Goal: Communication & Community: Share content

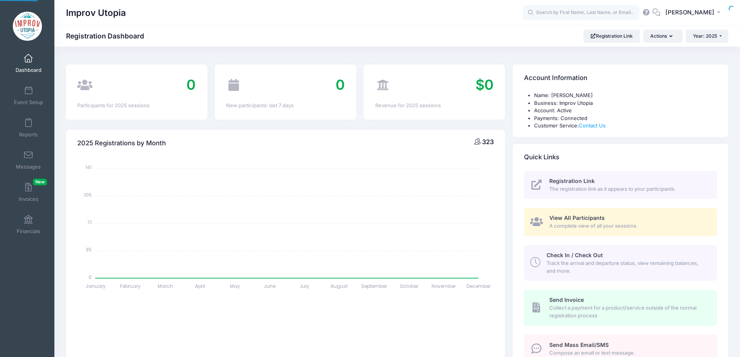
select select
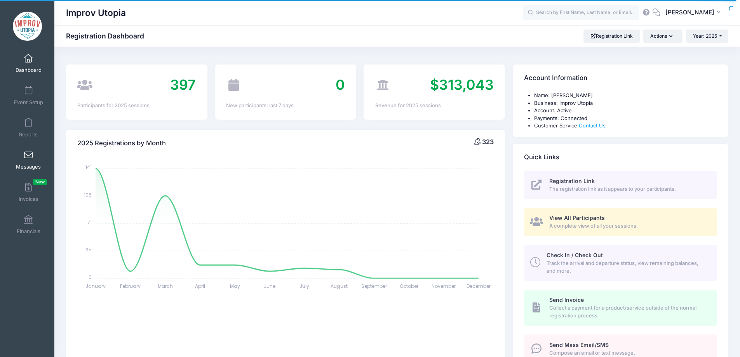
click at [28, 159] on span at bounding box center [28, 155] width 0 height 9
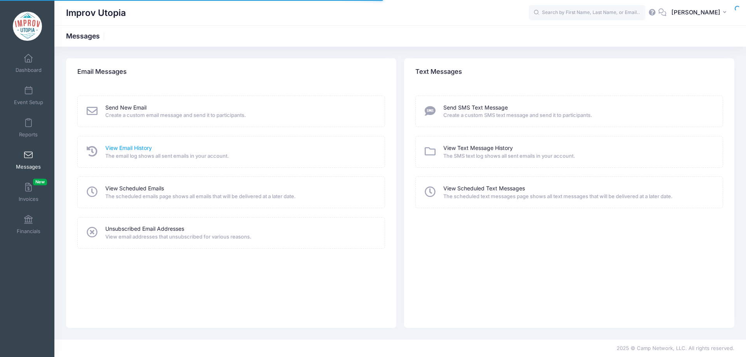
click at [129, 148] on link "View Email History" at bounding box center [128, 148] width 47 height 8
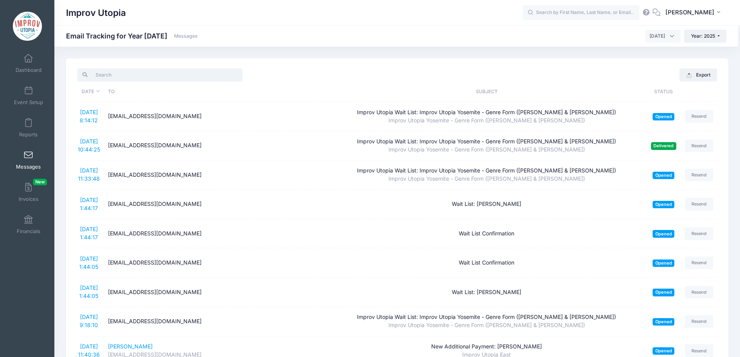
click at [146, 76] on input "search" at bounding box center [159, 74] width 165 height 13
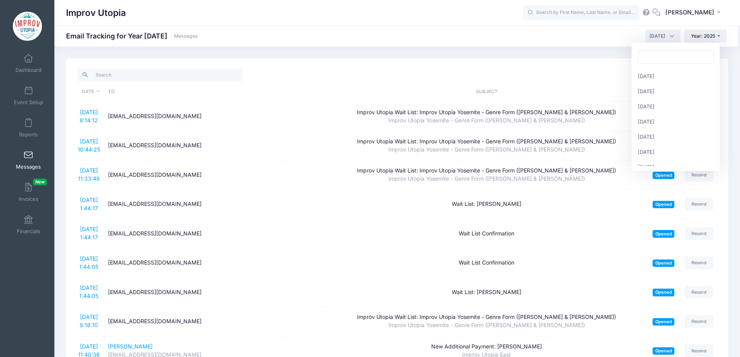
click at [650, 37] on span "August 2025" at bounding box center [658, 36] width 16 height 7
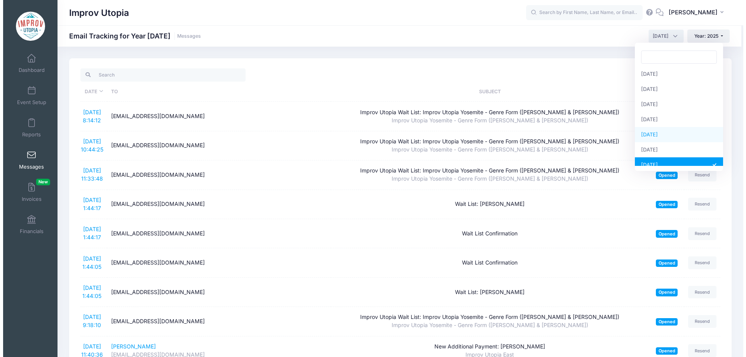
scroll to position [17, 0]
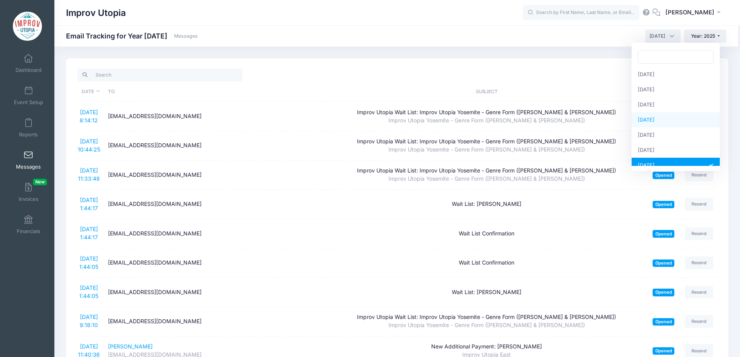
select select "5"
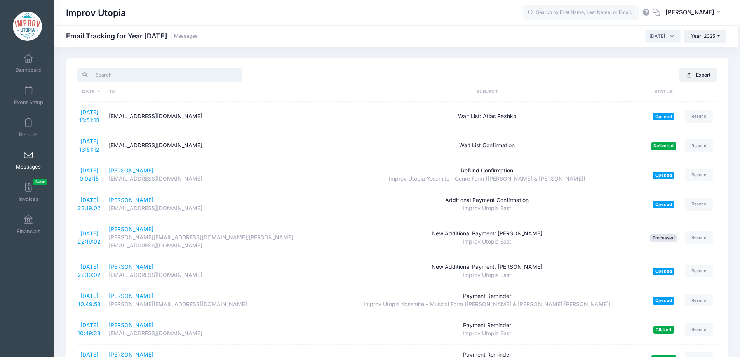
click at [145, 75] on input "search" at bounding box center [159, 74] width 165 height 13
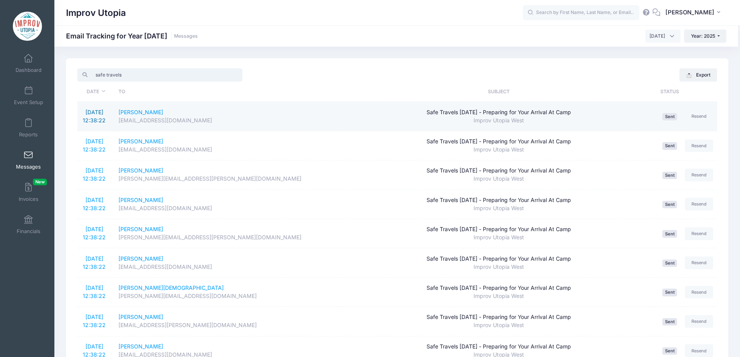
type input "safe travels"
click at [97, 112] on link "5/19/2025 12:38:22" at bounding box center [94, 116] width 23 height 15
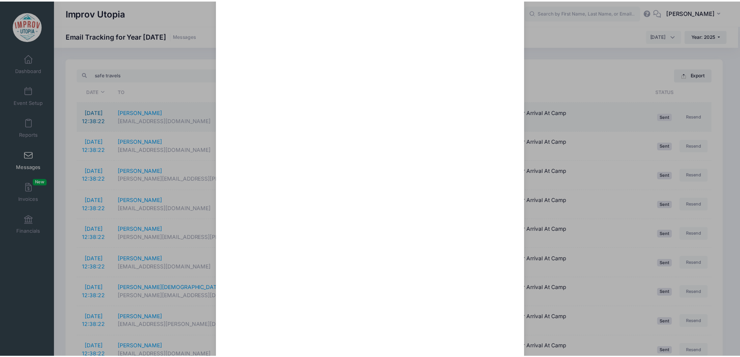
scroll to position [0, 0]
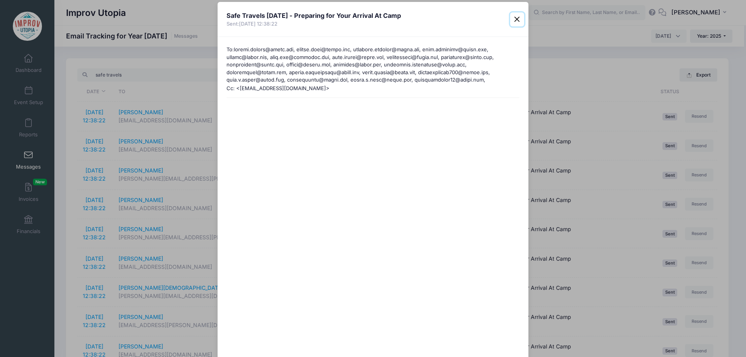
click at [517, 16] on button "Close" at bounding box center [517, 19] width 14 height 14
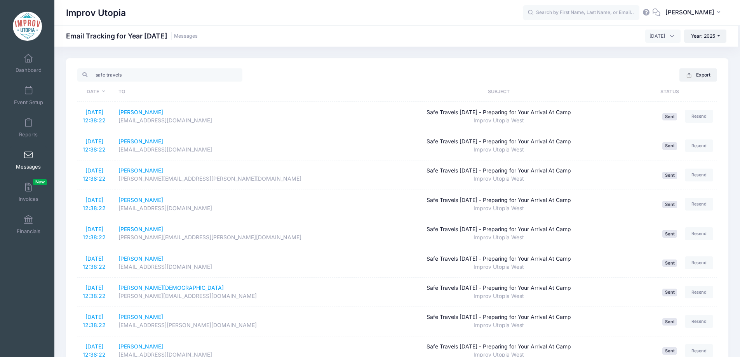
click at [29, 164] on span "Messages" at bounding box center [28, 167] width 25 height 7
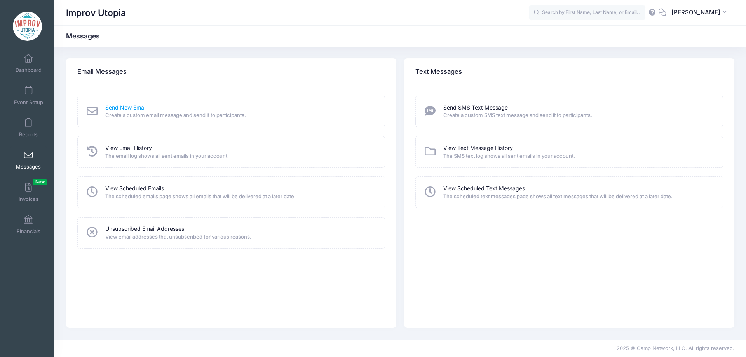
click at [127, 110] on link "Send New Email" at bounding box center [125, 108] width 41 height 8
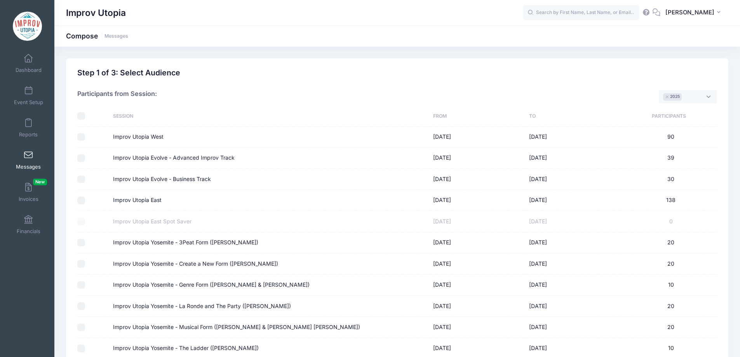
click at [82, 199] on input "Improv Utopia East" at bounding box center [81, 201] width 8 height 8
checkbox input "true"
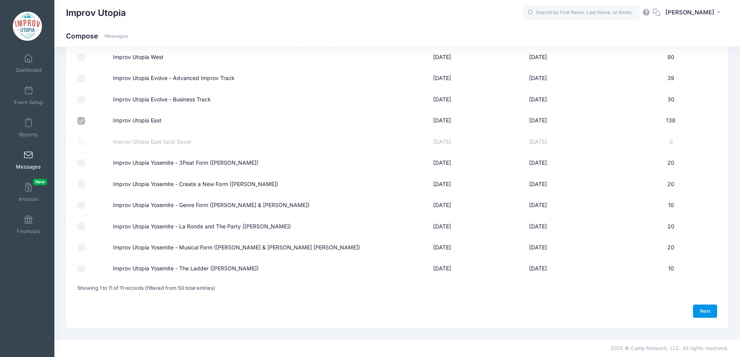
click at [708, 315] on link "Next" at bounding box center [705, 311] width 24 height 13
select select "50"
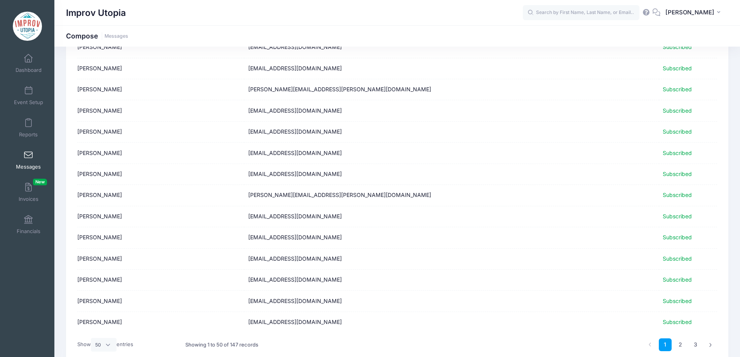
scroll to position [901, 0]
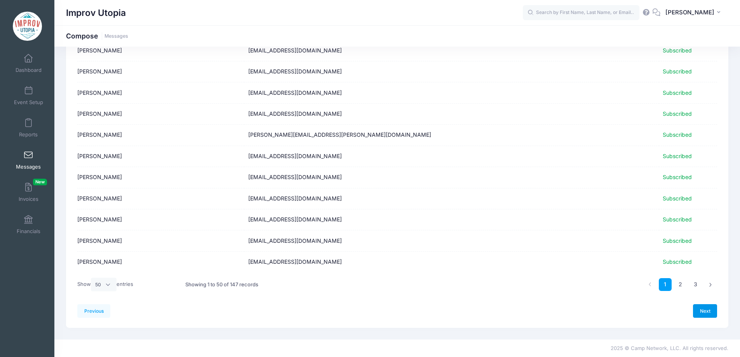
click at [706, 309] on link "Next" at bounding box center [705, 310] width 24 height 13
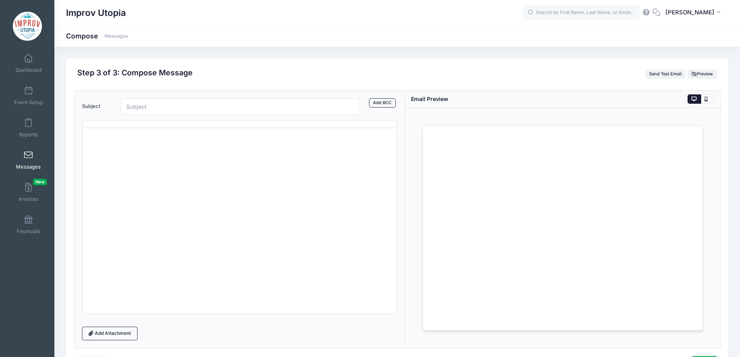
scroll to position [0, 0]
click at [225, 176] on html at bounding box center [239, 165] width 314 height 21
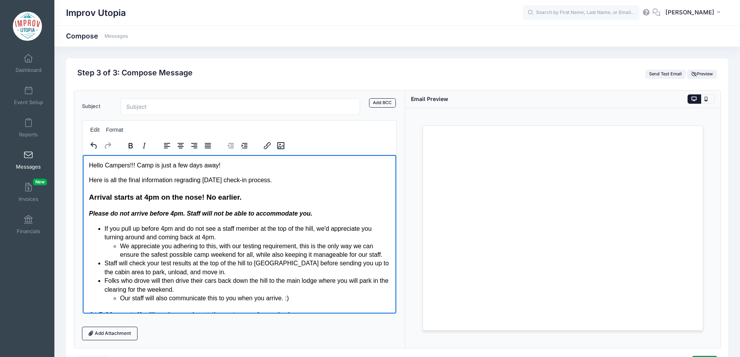
click at [254, 176] on p "Here is all the final information regrading Friday's check-in process." at bounding box center [240, 180] width 302 height 9
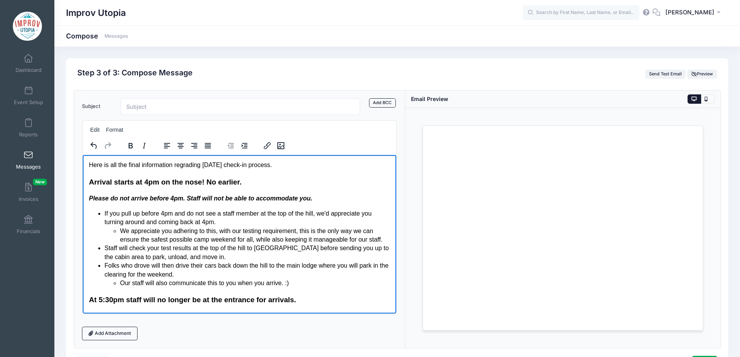
scroll to position [16, 0]
click at [254, 177] on h3 "Arrival starts at 4pm on the nose! No earlier." at bounding box center [240, 181] width 302 height 10
click at [257, 215] on li "If you pull up before 4pm and do not see a staff member at the top of the hill,…" at bounding box center [247, 226] width 286 height 35
click at [305, 217] on li "If you pull up before 4pm and do not see a staff member at the top of the hill,…" at bounding box center [247, 226] width 286 height 35
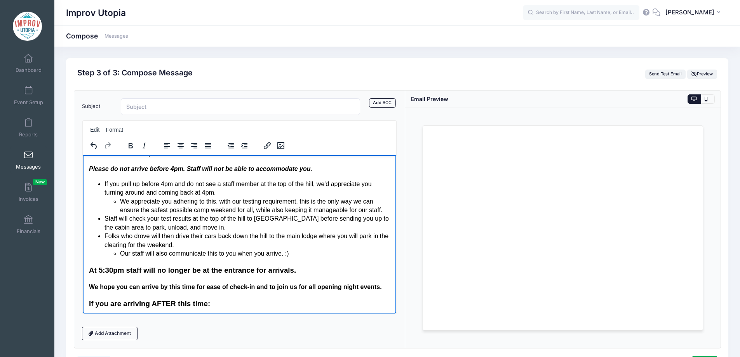
scroll to position [45, 0]
click at [273, 193] on li "If you pull up before 4pm and do not see a staff member at the top of the hill,…" at bounding box center [247, 196] width 286 height 35
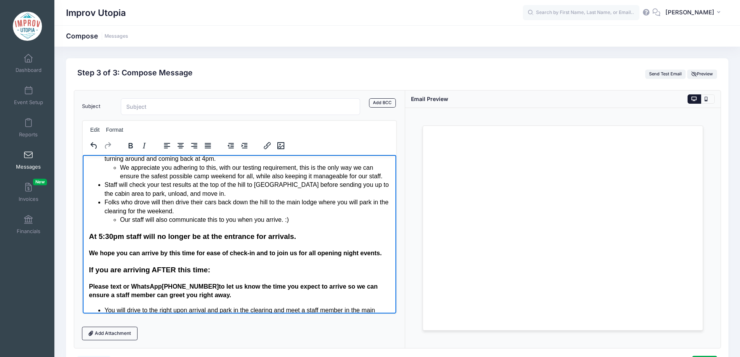
scroll to position [79, 0]
drag, startPoint x: 209, startPoint y: 185, endPoint x: 289, endPoint y: 184, distance: 80.1
click at [289, 184] on li "Staff will check your test results at the top of the hill to Ocean Pines before…" at bounding box center [247, 188] width 286 height 17
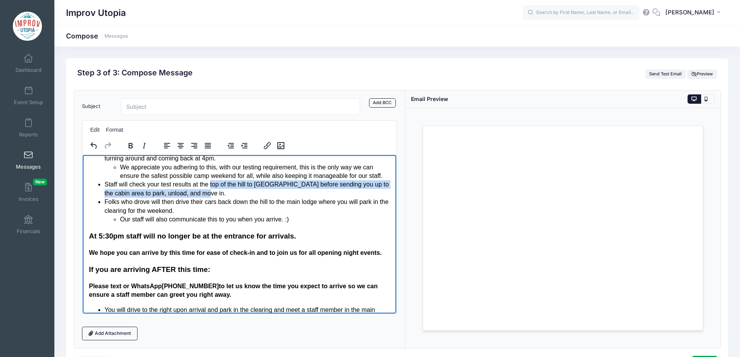
click at [233, 194] on li "Staff will check your test results at the top of the hill to Ocean Pines before…" at bounding box center [247, 188] width 286 height 17
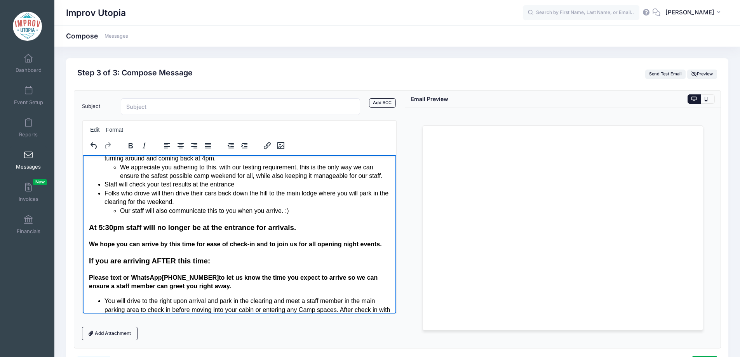
click at [208, 184] on li "Staff will check your test results at the entrance" at bounding box center [247, 184] width 286 height 9
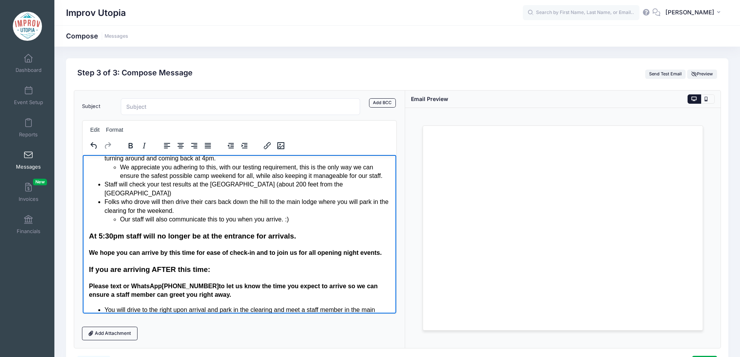
click at [265, 192] on li "Staff will check your test results at the Welcome Pavilion (about 200 feet from…" at bounding box center [247, 188] width 286 height 17
click at [259, 185] on li "Staff will check your test results at the Welcome Pavilion (about 200 feet from…" at bounding box center [247, 188] width 286 height 17
click at [201, 191] on li "Staff will check your test results at the Welcome Pavilion (go through the Camp…" at bounding box center [247, 188] width 286 height 17
click at [213, 211] on li "Folks who drove will then drive their cars back down the hill to the main lodge…" at bounding box center [247, 210] width 286 height 26
click at [105, 203] on li "Folks who drove will then drive their cars back down the hill to the main lodge…" at bounding box center [247, 210] width 286 height 26
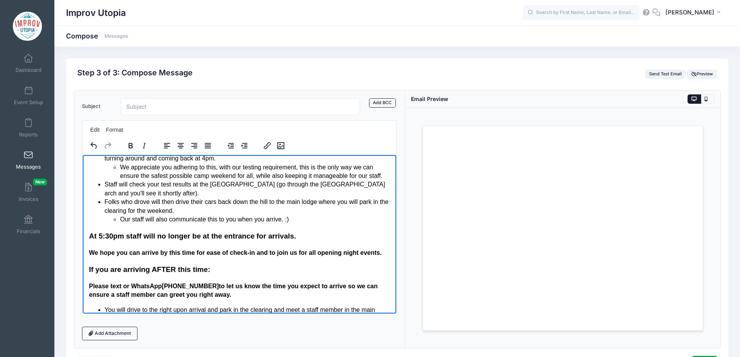
click at [183, 195] on li "Staff will check your test results at the Welcome Pavilion (go through the Camp…" at bounding box center [247, 188] width 286 height 17
click at [300, 221] on li "Our staff will also communicate this to you when you arrive. :)" at bounding box center [255, 219] width 271 height 9
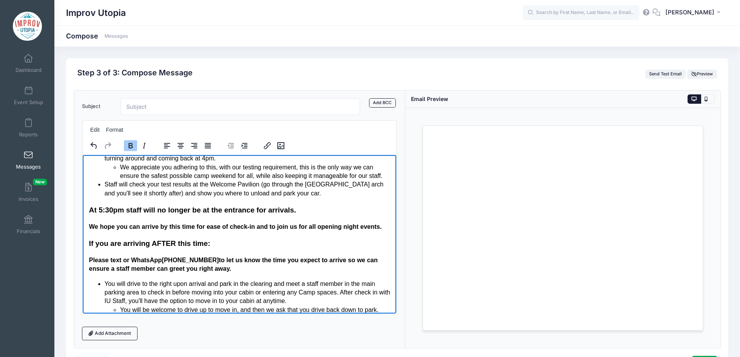
click at [320, 223] on strong "We hope you can arrive by this time for ease of check-in and to join us for all…" at bounding box center [235, 226] width 293 height 7
click at [345, 212] on h3 "At 5:30pm staff will no longer be at the entrance for arrivals." at bounding box center [240, 210] width 302 height 10
click at [333, 213] on h3 "At 5:30pm staff will no longer be at the entrance for arrivals." at bounding box center [240, 210] width 302 height 10
click at [115, 209] on strong "At 5:30pm staff will no longer be at the entrance for arrivals." at bounding box center [192, 210] width 207 height 8
click at [229, 235] on body "Hello Campers!!! Camp is just a few days away! Here is all the final informatio…" at bounding box center [240, 334] width 302 height 504
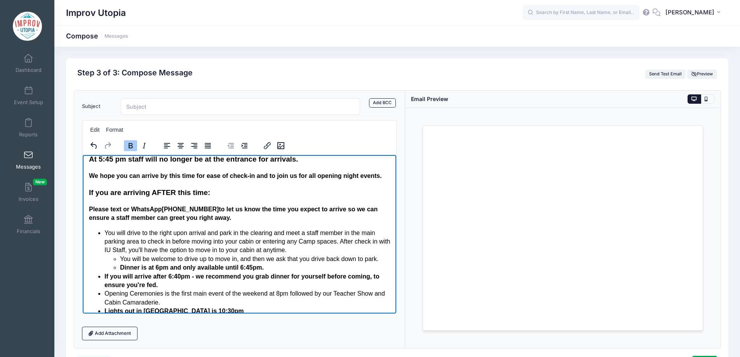
scroll to position [122, 0]
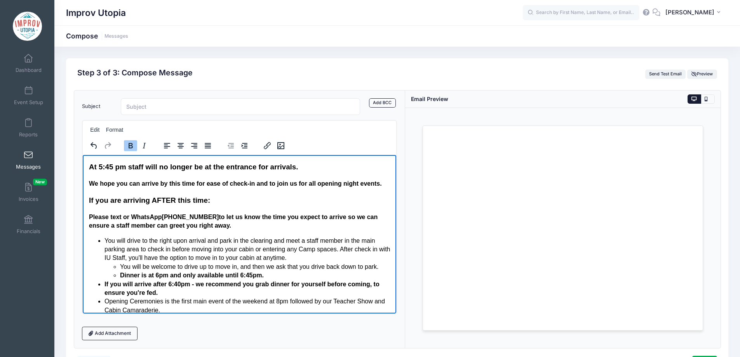
click at [115, 171] on strong "At 5:45 pm staff will no longer be at the entrance for arrivals." at bounding box center [193, 166] width 209 height 8
click at [164, 215] on strong "818-237-6752" at bounding box center [190, 216] width 57 height 7
click at [204, 217] on strong "Please text or WhatsApp 818-237-6752 to let us know the time you expect to arri…" at bounding box center [233, 220] width 289 height 15
click at [235, 225] on p "Please text or WhatsApp 818-856-0386 to let us know the time you expect to arri…" at bounding box center [240, 221] width 302 height 17
click at [163, 217] on strong "Please text or WhatsApp 818-856-0386 to let us know the time you expect to arri…" at bounding box center [235, 220] width 292 height 15
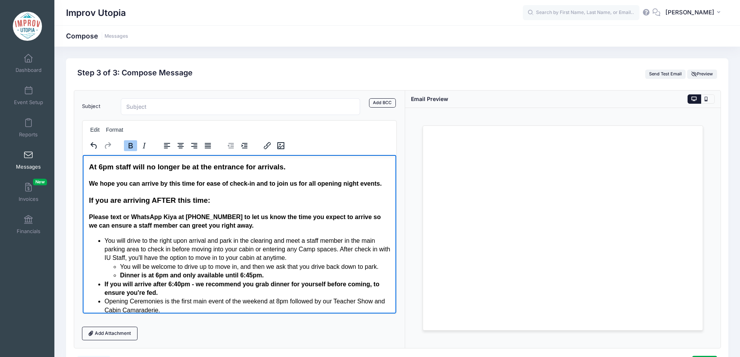
click at [198, 217] on strong "Please text or WhatsApp Kiya at 818-856-0386 to let us know the time you expect…" at bounding box center [235, 220] width 292 height 15
click at [289, 223] on p "Please text or WhatsApp Kiya at (818) 856-0386 to let us know the time you expe…" at bounding box center [240, 221] width 302 height 17
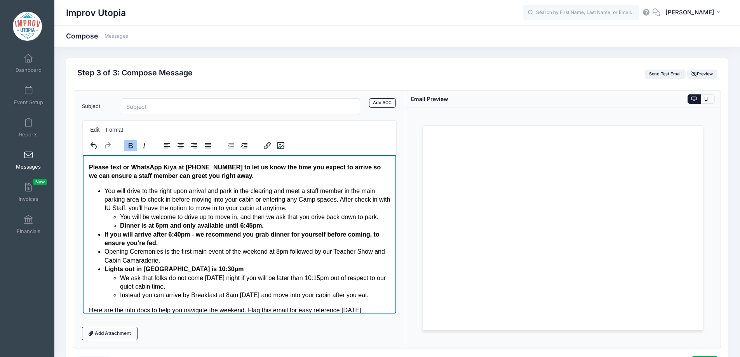
scroll to position [172, 0]
click at [321, 210] on li "You will drive to the right upon arrival and park in the clearing and meet a st…" at bounding box center [247, 208] width 286 height 44
click at [159, 190] on li "You will drive to the right upon arrival and park in the clearing and meet a st…" at bounding box center [247, 208] width 286 height 44
click at [286, 190] on li "You will drive to the right upon arrival and park in the clearing and meet a st…" at bounding box center [247, 208] width 286 height 44
click at [260, 208] on li "You will drive to the Welcome Pavilion, meet a staff member in the main parking…" at bounding box center [247, 208] width 286 height 44
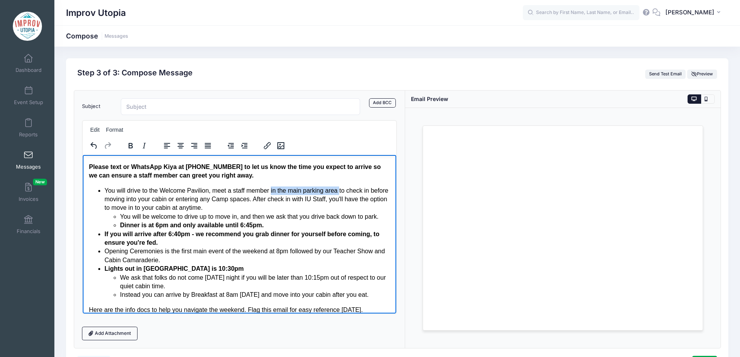
drag, startPoint x: 270, startPoint y: 191, endPoint x: 339, endPoint y: 190, distance: 68.8
click at [339, 190] on li "You will drive to the Welcome Pavilion, meet a staff member in the main parking…" at bounding box center [247, 208] width 286 height 44
click at [330, 206] on li "You will drive to the Welcome Pavilion, meet a staff member to check in before …" at bounding box center [247, 208] width 286 height 44
click at [204, 210] on li "You will drive to the Welcome Pavilion, meet a staff member to check in before …" at bounding box center [247, 208] width 286 height 44
click at [240, 211] on li "You will drive to the Welcome Pavilion, meet a staff member to check in before …" at bounding box center [247, 208] width 286 height 44
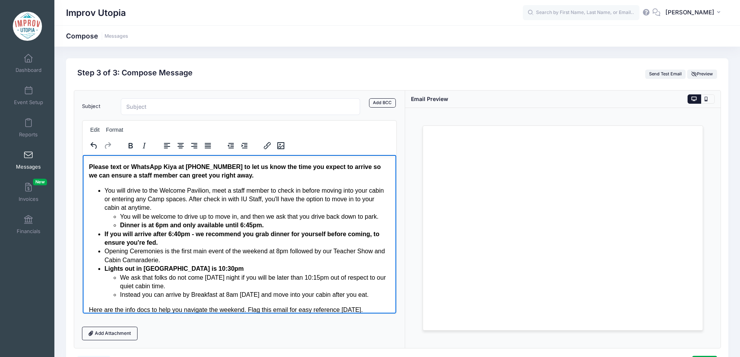
click at [275, 208] on li "You will drive to the Welcome Pavilion, meet a staff member to check in before …" at bounding box center [247, 208] width 286 height 44
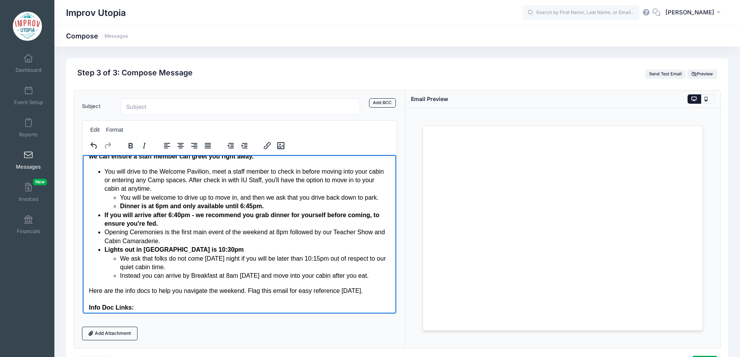
scroll to position [197, 0]
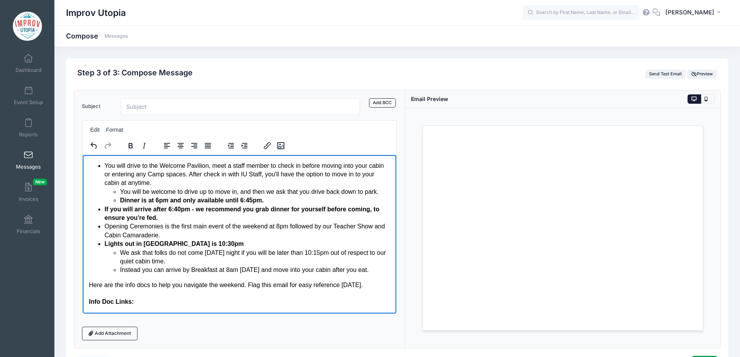
click at [380, 193] on li "You will be welcome to drive up to move in, and then we ask that you drive back…" at bounding box center [255, 191] width 271 height 9
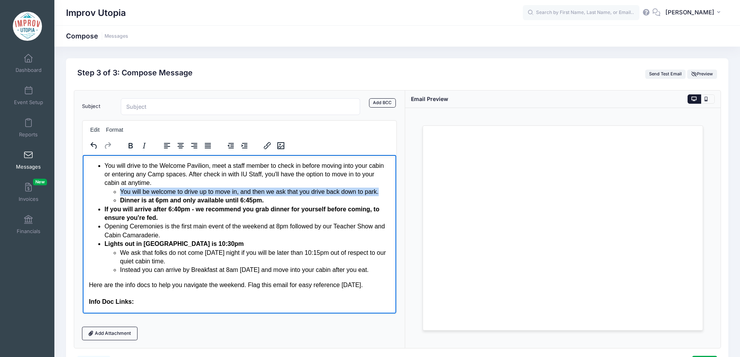
click at [120, 192] on li "You will be welcome to drive up to move in, and then we ask that you drive back…" at bounding box center [255, 191] width 271 height 9
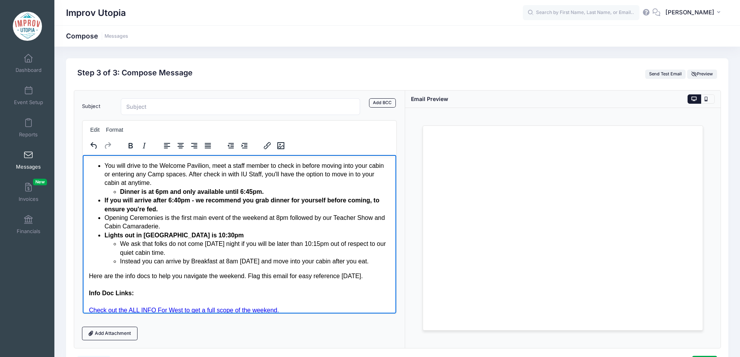
click at [194, 213] on li "Opening Ceremonies is the first main event of the weekend at 8pm followed by ou…" at bounding box center [247, 221] width 286 height 17
click at [227, 213] on li "Opening Ceremonies is the first main event of the weekend at 8pm followed by ou…" at bounding box center [247, 221] width 286 height 17
click at [208, 212] on li "If you will arrive after 6:40pm - we recommend you grab dinner for yourself bef…" at bounding box center [247, 204] width 286 height 17
click at [190, 210] on li "If you will arrive after 6:40pm - we recommend you grab dinner for yourself bef…" at bounding box center [247, 204] width 286 height 17
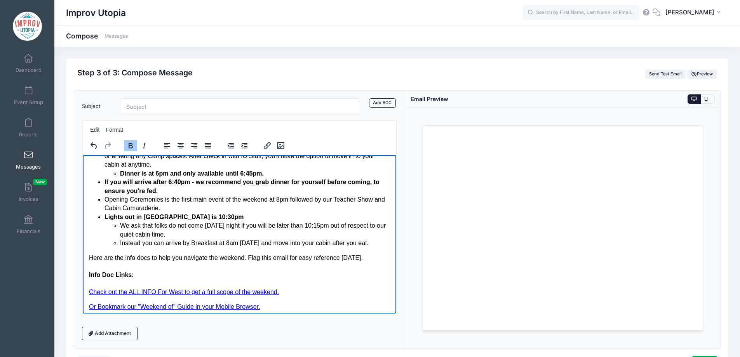
scroll to position [216, 0]
click at [216, 206] on li "Opening Ceremonies is the first main event of the weekend at 8pm followed by ou…" at bounding box center [247, 202] width 286 height 17
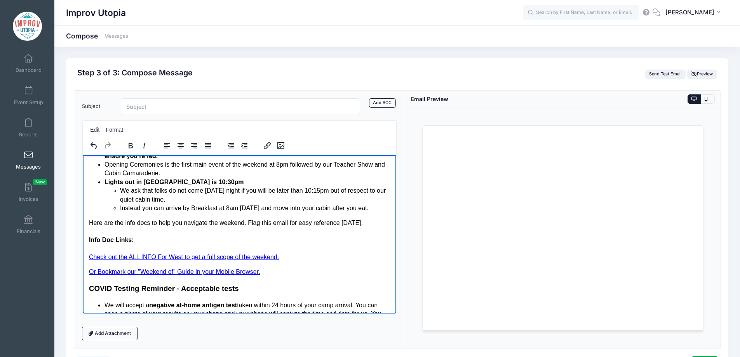
scroll to position [251, 0]
click at [197, 202] on li "We ask that folks do not come Friday night if you will be later than 10:15pm ou…" at bounding box center [255, 194] width 271 height 17
click at [221, 199] on li "We ask that folks do not come Friday night if you will be later than 10:15pm ou…" at bounding box center [255, 194] width 271 height 17
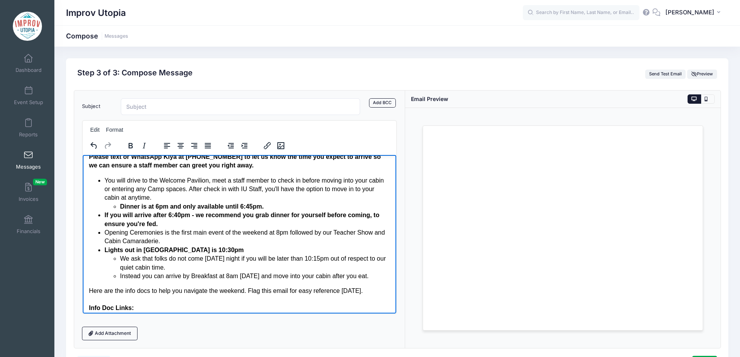
scroll to position [182, 0]
click at [270, 206] on li "Dinner is at 6pm and only available until 6:45pm." at bounding box center [255, 206] width 271 height 9
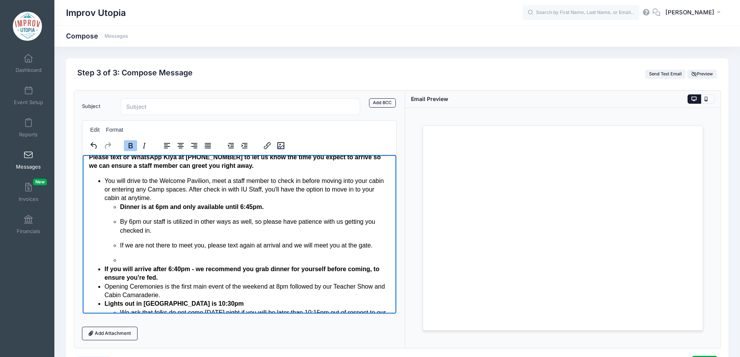
click at [120, 223] on p "By 6pm our staff is utilized in other ways as well, so please have patience wit…" at bounding box center [255, 225] width 271 height 17
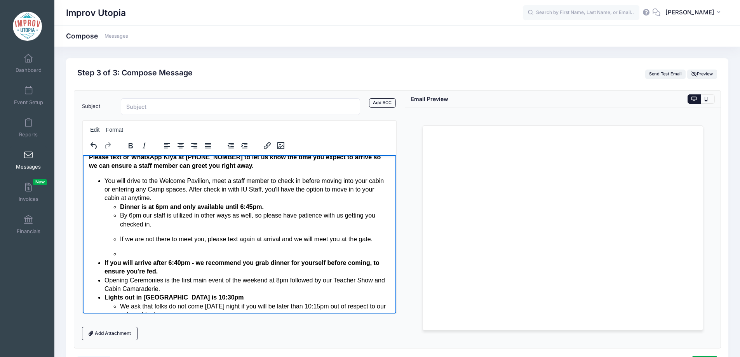
click at [120, 240] on p "If we are not there to meet you, please text again at arrival and we will meet …" at bounding box center [255, 239] width 271 height 9
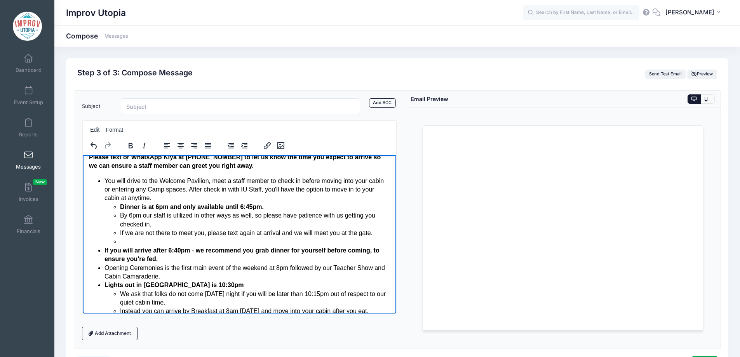
click at [120, 244] on li "Rich Text Area. Press ALT-0 for help." at bounding box center [255, 241] width 271 height 9
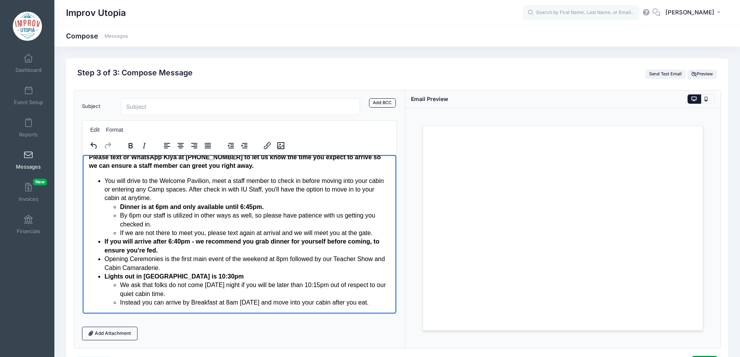
click at [102, 242] on ul "You will drive to the Welcome Pavilion, meet a staff member to check in before …" at bounding box center [240, 241] width 302 height 131
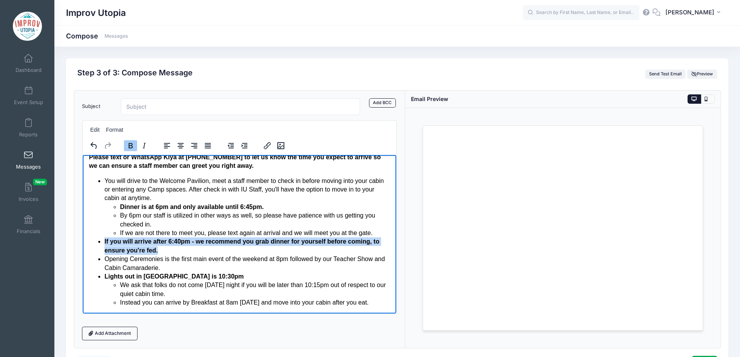
click at [163, 249] on li "If you will arrive after 6:40pm - we recommend you grab dinner for yourself bef…" at bounding box center [247, 245] width 286 height 17
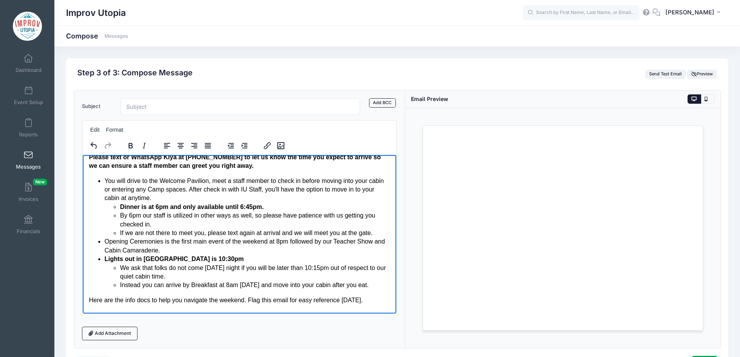
click at [271, 207] on li "Dinner is at 6pm and only available until 6:45pm." at bounding box center [255, 206] width 271 height 9
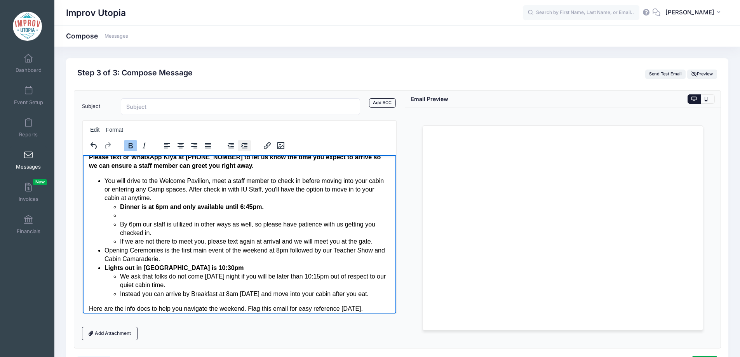
click at [247, 149] on icon "Increase indent" at bounding box center [244, 145] width 9 height 9
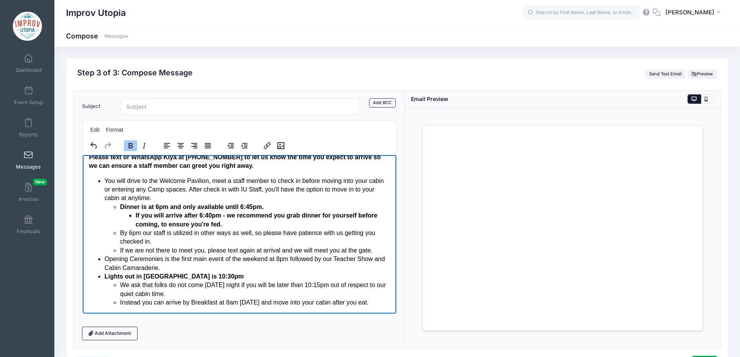
click at [234, 245] on li "By 6pm our staff is utilized in other ways as well, so please have patience wit…" at bounding box center [255, 237] width 271 height 17
click at [268, 199] on li "You will drive to the Welcome Pavilion, meet a staff member to check in before …" at bounding box center [247, 215] width 286 height 79
click at [275, 200] on li "You will drive to the Welcome Pavilion, meet a staff member to check in before …" at bounding box center [247, 215] width 286 height 79
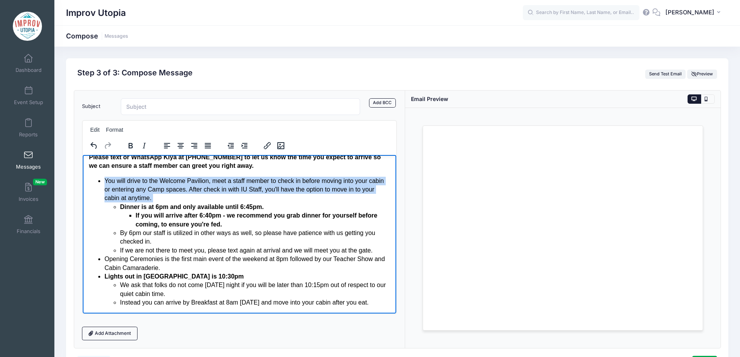
click at [275, 200] on li "You will drive to the Welcome Pavilion, meet a staff member to check in before …" at bounding box center [247, 215] width 286 height 79
click at [297, 196] on li "You will drive to the Welcome Pavilion, meet a staff member to check in before …" at bounding box center [247, 215] width 286 height 79
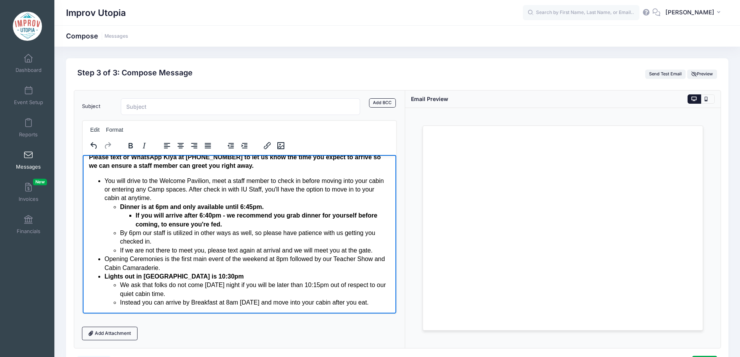
click at [297, 196] on li "You will drive to the Welcome Pavilion, meet a staff member to check in before …" at bounding box center [247, 215] width 286 height 79
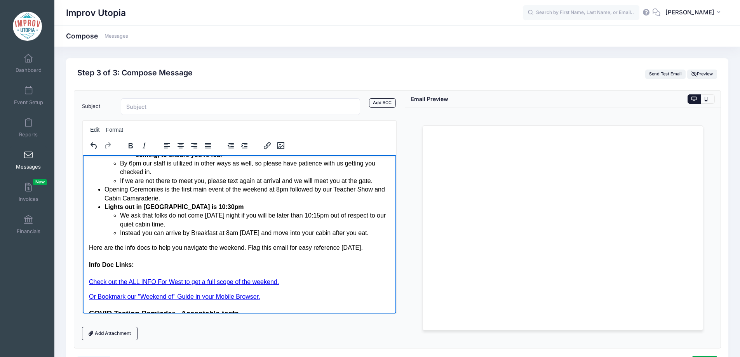
scroll to position [253, 0]
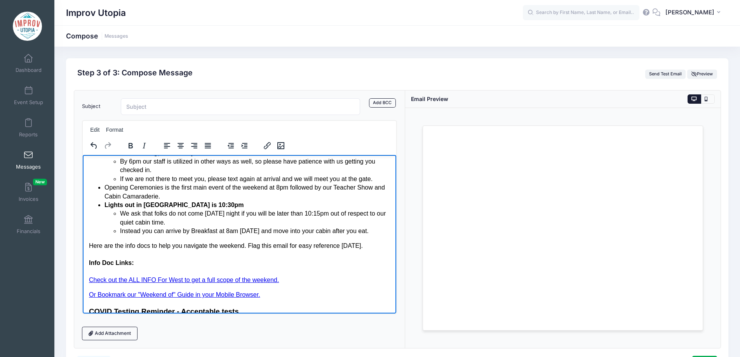
click at [261, 194] on li "Opening Ceremonies is the first main event of the weekend at 8pm followed by ou…" at bounding box center [247, 191] width 286 height 17
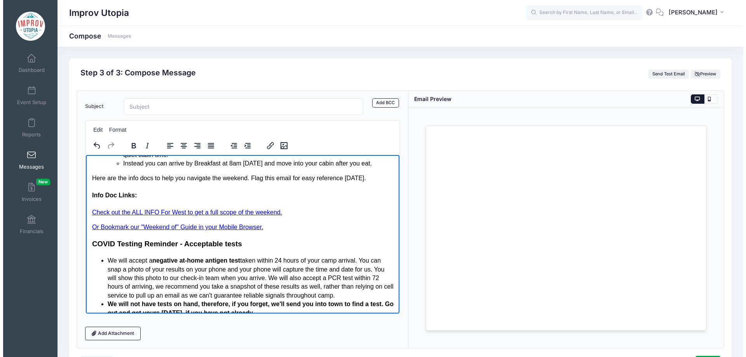
scroll to position [321, 0]
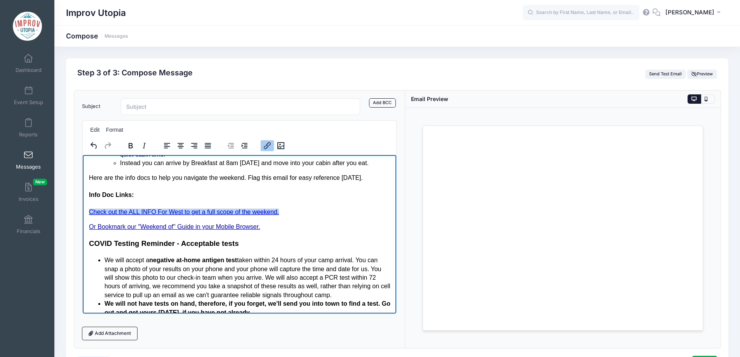
click at [287, 209] on p "Check out the ALL INFO For West to get a full scope of the weekend.﻿" at bounding box center [240, 212] width 302 height 9
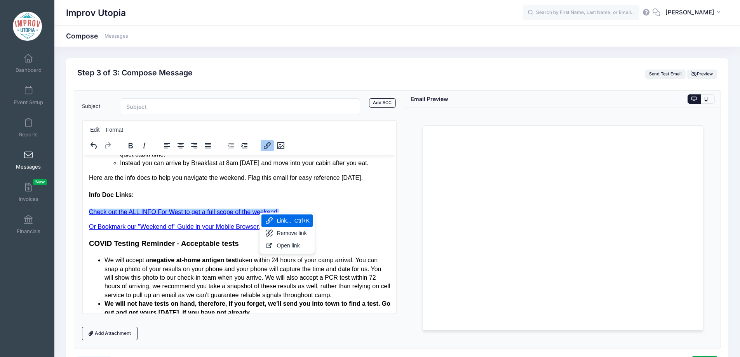
click at [286, 204] on body "Hello Campers!!! Camp is just a few days away! Here is all the final informatio…" at bounding box center [240, 100] width 302 height 522
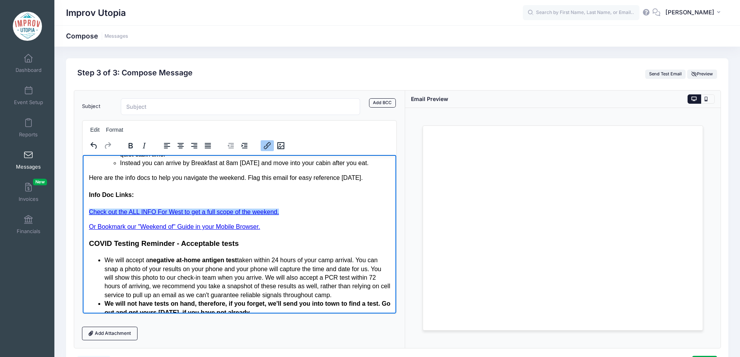
click at [89, 212] on link "Check out the ALL INFO For West to get a full scope of the weekend.﻿" at bounding box center [184, 211] width 190 height 7
click at [283, 215] on p "﻿Check out the ALL INFO For West to get a full scope of the weekend." at bounding box center [240, 212] width 302 height 9
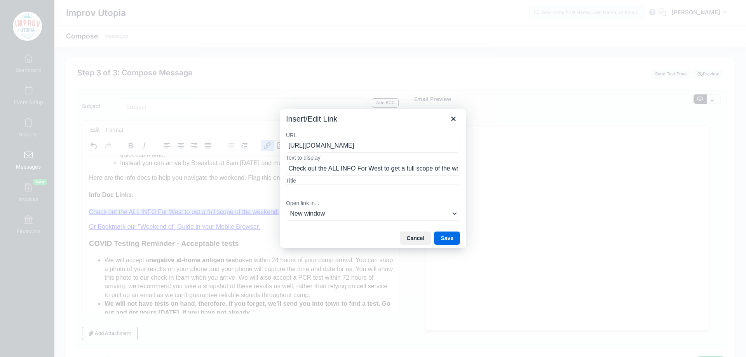
scroll to position [0, 138]
click at [352, 147] on input "https://docs.google.com/document/d/1jVvgc0xNOmj94uOE5o_OjKBx3gg1YSeO2BS5uHrbGxE…" at bounding box center [373, 146] width 174 height 14
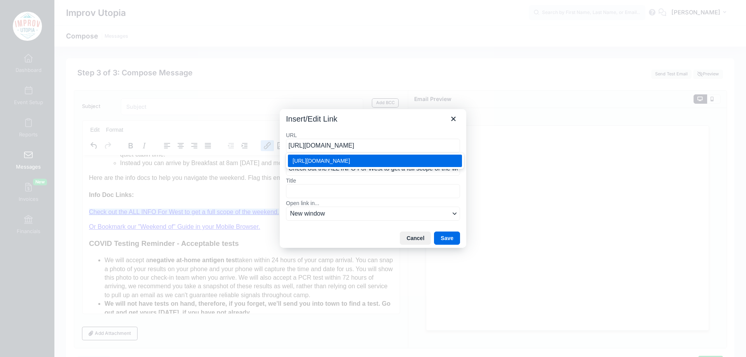
type input "https://docs.google.com/document/d/1Co-5BROtoEo9xWU9T-LpdJmjjBkt2ol3CZhqLtoEiVo…"
click at [391, 202] on label "Open link in..." at bounding box center [373, 203] width 174 height 7
click at [391, 207] on button "New window" at bounding box center [373, 214] width 174 height 14
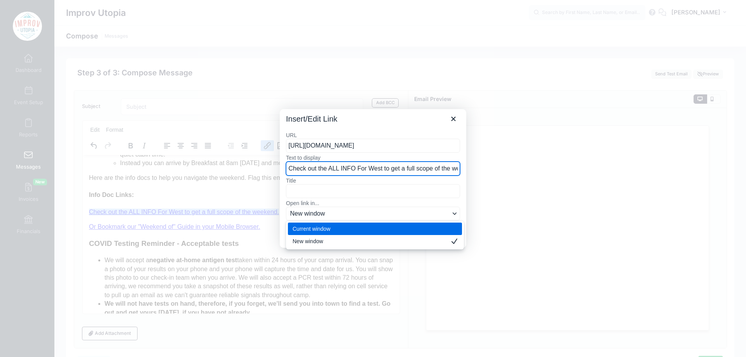
click at [371, 166] on input "Check out the ALL INFO For West to get a full scope of the weekend." at bounding box center [373, 169] width 174 height 14
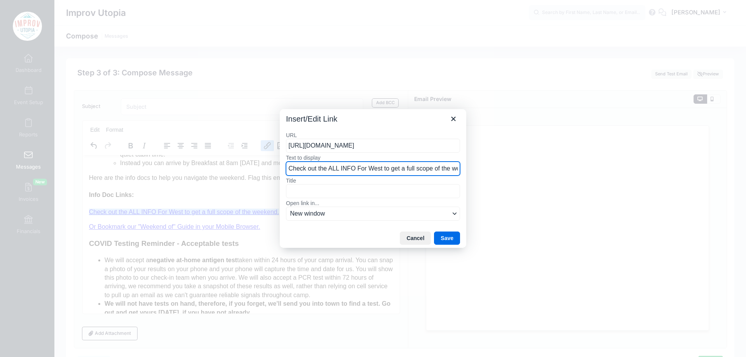
click at [371, 166] on input "Check out the ALL INFO For West to get a full scope of the weekend." at bounding box center [373, 169] width 174 height 14
type input "Check out the ALL INFO For East to get a full scope of the weekend."
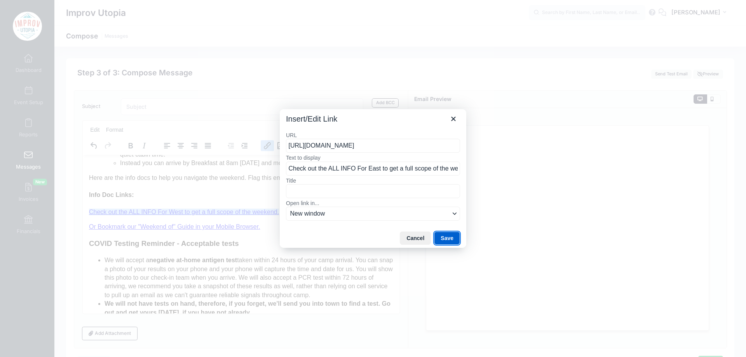
click at [447, 239] on button "Save" at bounding box center [447, 238] width 26 height 13
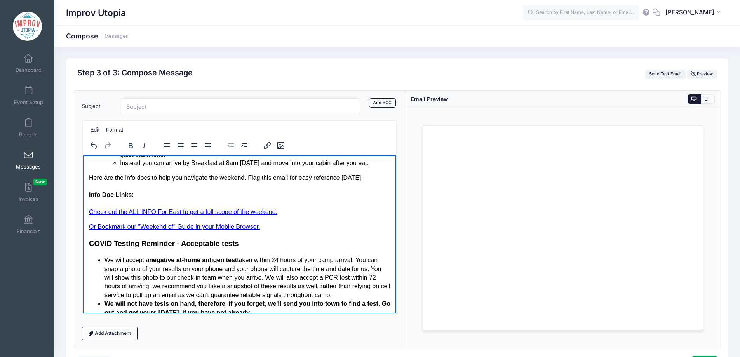
click at [267, 227] on p "Or Bookmark our "Weekend of" Guide in your Mobile Browser." at bounding box center [240, 226] width 302 height 9
click at [266, 143] on icon "Insert/edit link" at bounding box center [267, 145] width 9 height 9
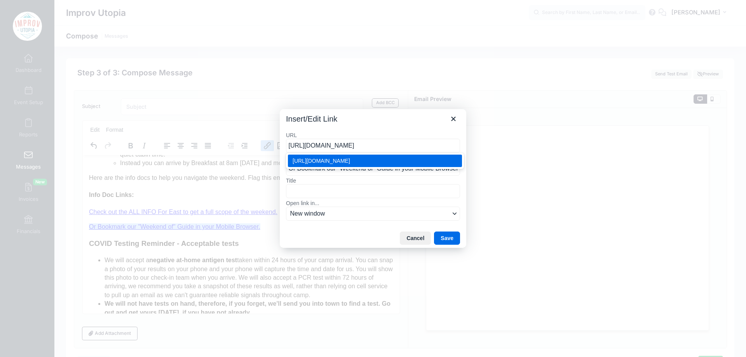
type input "https://improvutopia.org/allinfoeast"
click at [391, 124] on div "Insert/Edit Link" at bounding box center [373, 117] width 187 height 16
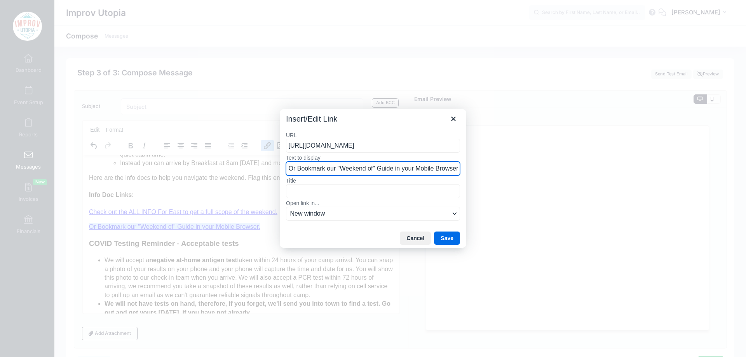
click at [342, 171] on input "Or Bookmark our "Weekend of" Guide in your Mobile Browser." at bounding box center [373, 169] width 174 height 14
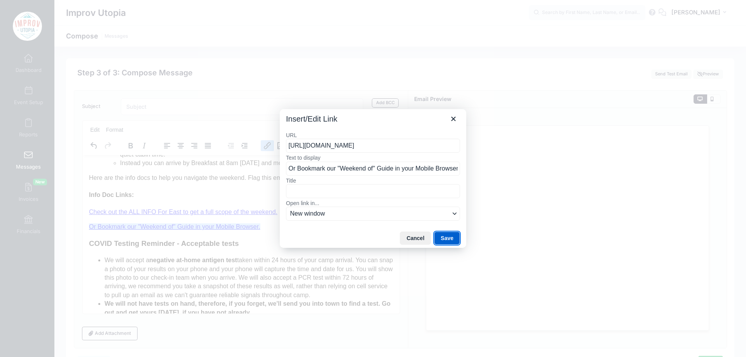
click at [450, 240] on button "Save" at bounding box center [447, 238] width 26 height 13
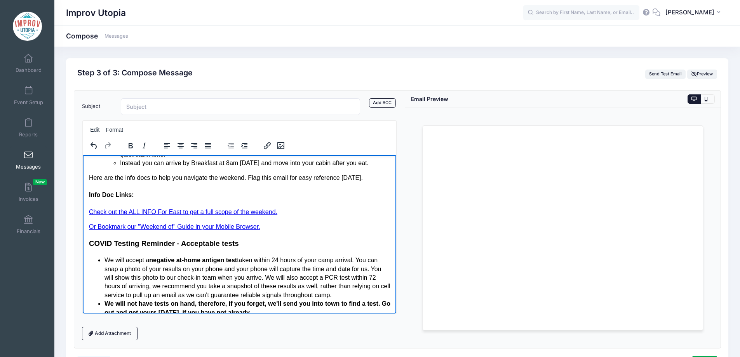
click at [297, 238] on h3 "COVID Testing Reminder - Acceptable tests" at bounding box center [240, 243] width 302 height 10
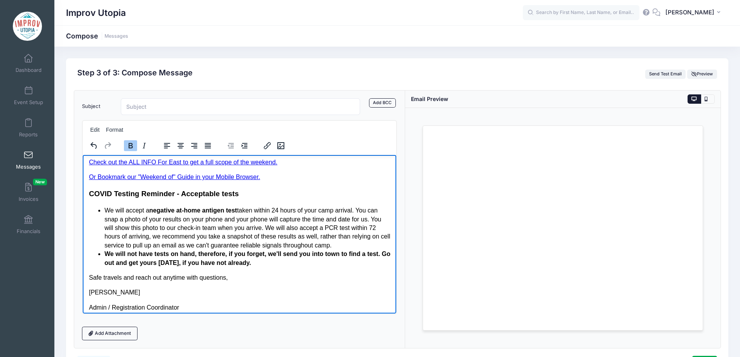
scroll to position [376, 0]
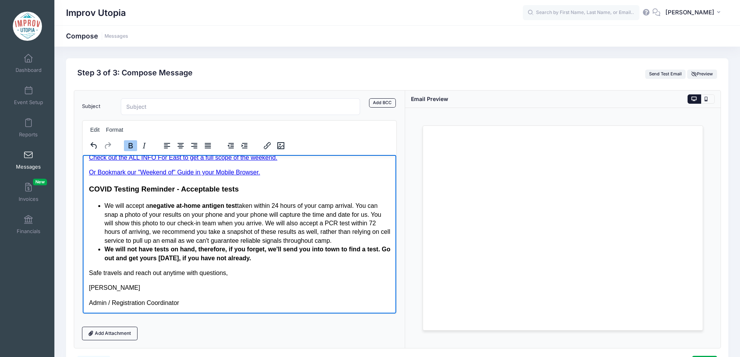
click at [291, 257] on li "We will not have tests on hand, therefore, if you forget, we'll send you into t…" at bounding box center [247, 253] width 286 height 17
click at [305, 262] on li "We will not have tests on hand, therefore, if you forget, we'll send you into t…" at bounding box center [247, 253] width 286 height 17
click at [279, 269] on p "Safe travels and reach out anytime with questions," at bounding box center [240, 273] width 302 height 9
click at [261, 298] on p "Admin / Registration Coordinator" at bounding box center [240, 302] width 302 height 9
click at [278, 259] on li "We will not have tests on hand, therefore, if you forget, we'll send you into t…" at bounding box center [247, 253] width 286 height 17
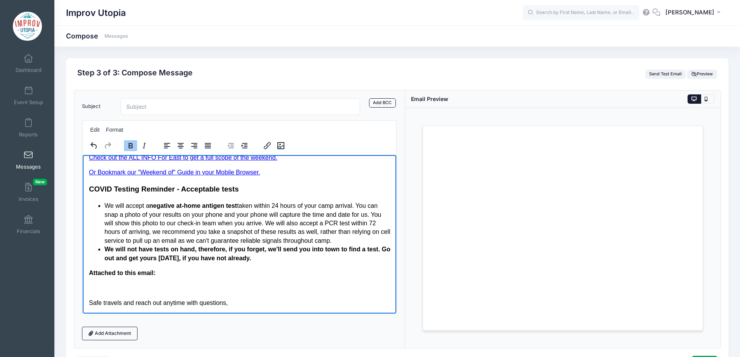
scroll to position [406, 0]
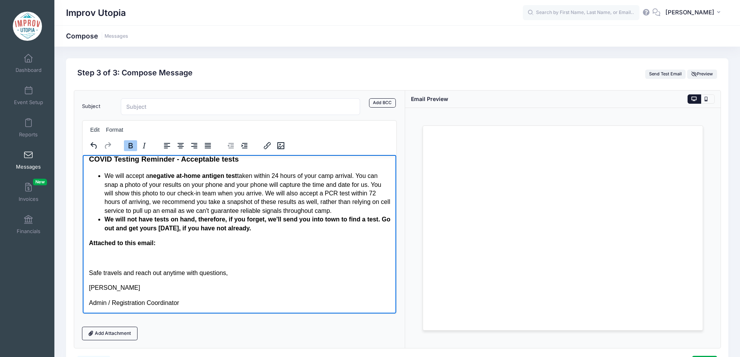
click at [104, 220] on li "We will not have tests on hand, therefore, if you forget, we'll send you into t…" at bounding box center [247, 223] width 286 height 17
click at [103, 214] on ul "We will accept a negative at-home antigen test taken within 24 hours of your ca…" at bounding box center [240, 201] width 302 height 61
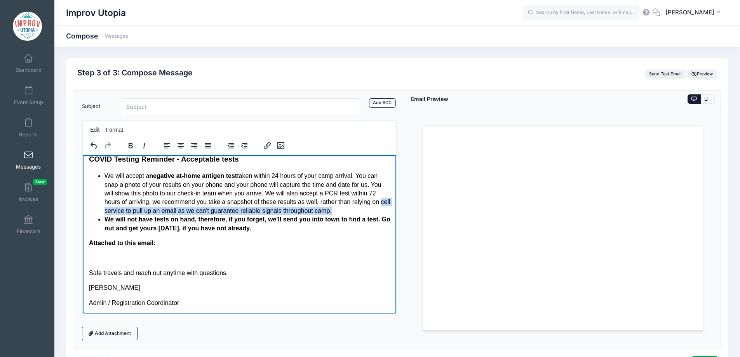
copy li "cell service to pull up an email as we can't guarantee reliable signals through…"
click at [99, 251] on body "Hello Campers!!! Camp is just a few days away! Here is all the final informatio…" at bounding box center [240, 31] width 302 height 552
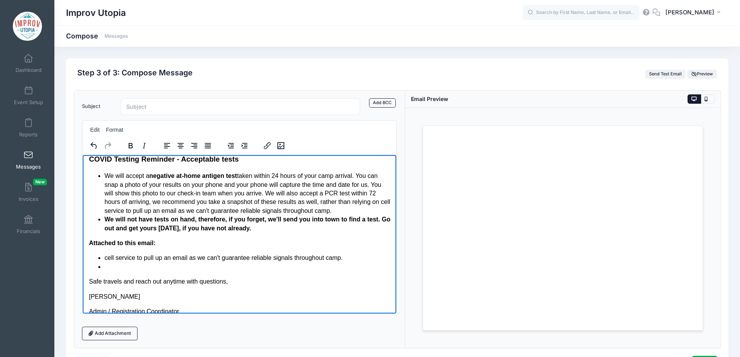
drag, startPoint x: 104, startPoint y: 257, endPoint x: 343, endPoint y: 259, distance: 239.0
click at [343, 259] on li "cell service to pull up an email as we can't guarantee reliable signals through…" at bounding box center [247, 257] width 286 height 9
click at [131, 269] on li "Rich Text Area. Press ALT-0 for help." at bounding box center [247, 266] width 286 height 9
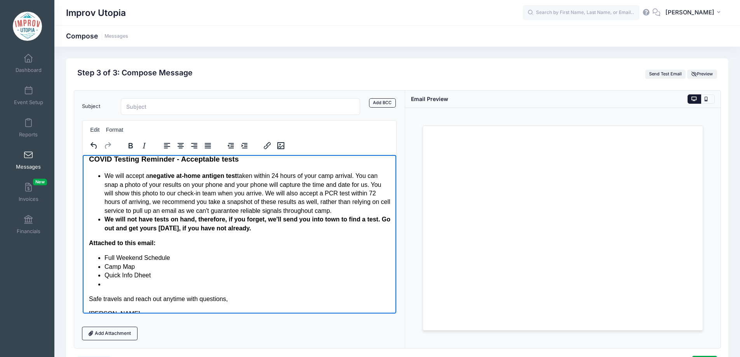
click at [138, 275] on li "Quick Info Dheet" at bounding box center [247, 275] width 286 height 9
click at [133, 286] on li "Rich Text Area. Press ALT-0 for help." at bounding box center [247, 284] width 286 height 9
click at [132, 284] on li "Full All-INfo" at bounding box center [247, 284] width 286 height 9
click at [146, 284] on li "Full All-Info" at bounding box center [247, 284] width 286 height 9
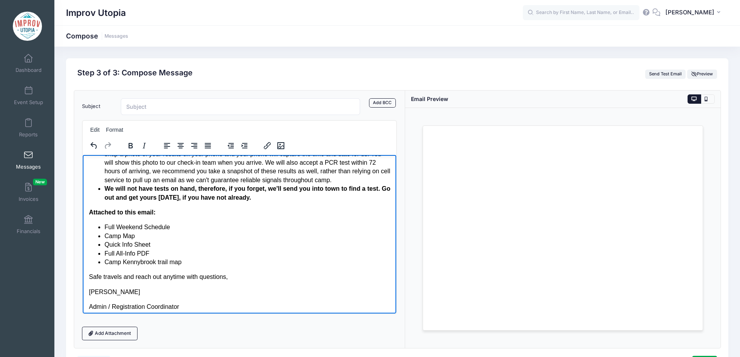
scroll to position [440, 0]
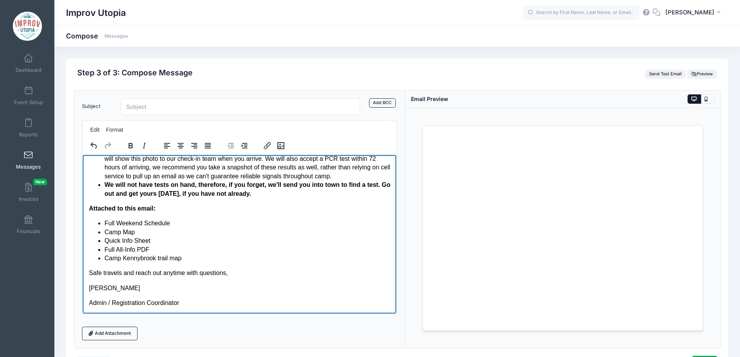
click at [216, 298] on p "Admin / Registration Coordinator" at bounding box center [240, 302] width 302 height 9
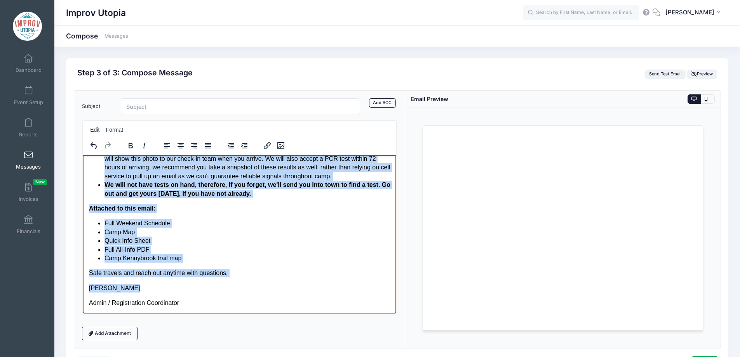
copy body "Hello Campers!!! Camp is just a few days away! Here is all the final informatio…"
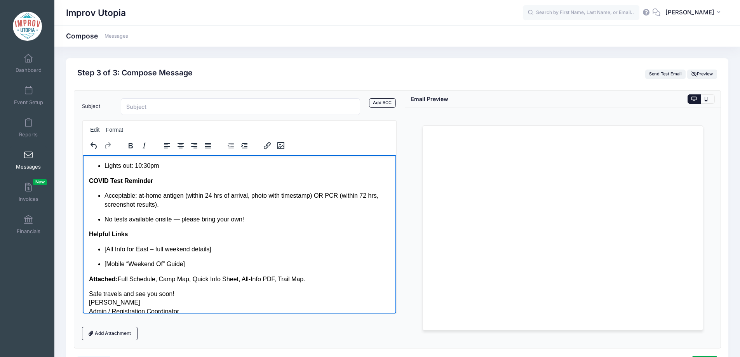
scroll to position [0, 0]
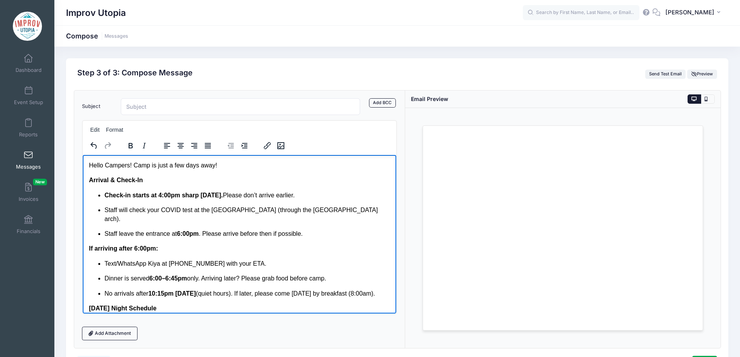
click at [133, 164] on p "Hello Campers! Camp is just a few days away!" at bounding box center [240, 165] width 302 height 9
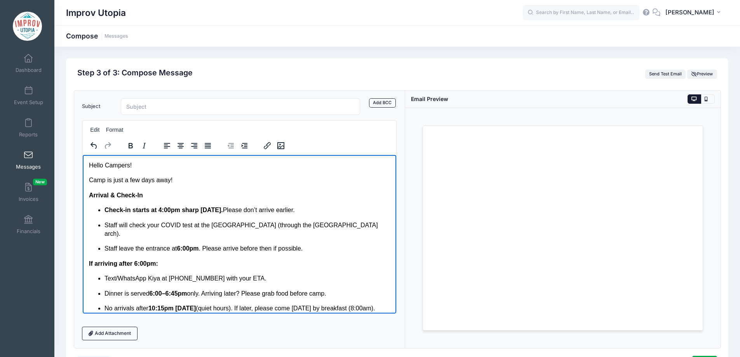
click at [190, 179] on p "Camp is just a few days away!" at bounding box center [240, 180] width 302 height 9
click at [306, 234] on ul "Check-in starts at 4:00pm sharp on Friday. Please don’t arrive earlier. Staff w…" at bounding box center [240, 229] width 302 height 47
click at [166, 197] on p "Arrival & Check-In" at bounding box center [240, 195] width 302 height 9
click at [317, 181] on p "Camp is just a few days away! We can't wait to see you all on Friday!" at bounding box center [240, 180] width 302 height 9
click at [277, 181] on p "Camp is just a few days away! We can't wait to see you all on Friday! Here are …" at bounding box center [240, 180] width 302 height 9
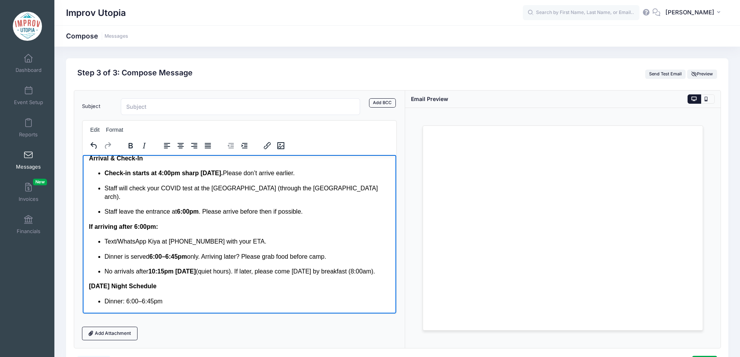
scroll to position [38, 0]
click at [321, 206] on p "Staff leave the entrance at 6:00pm . Please arrive before then if possible." at bounding box center [247, 210] width 286 height 9
click at [335, 206] on p "Staff leave the entrance at 6:00pm . Please arrive before then if possible." at bounding box center [247, 210] width 286 height 9
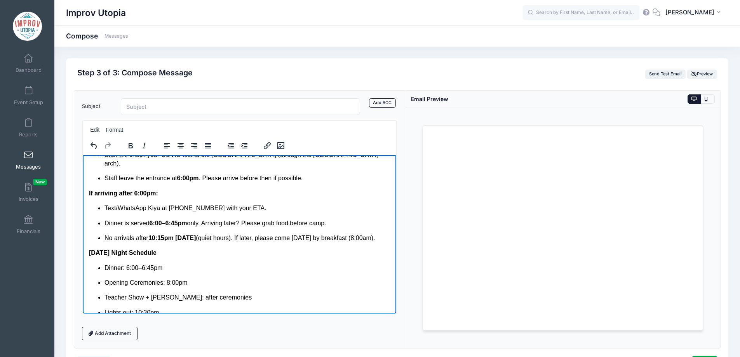
scroll to position [72, 0]
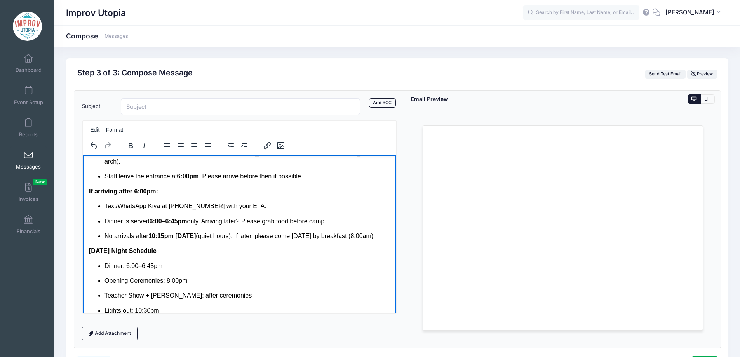
click at [262, 262] on p "Dinner: 6:00–6:45pm" at bounding box center [247, 266] width 286 height 9
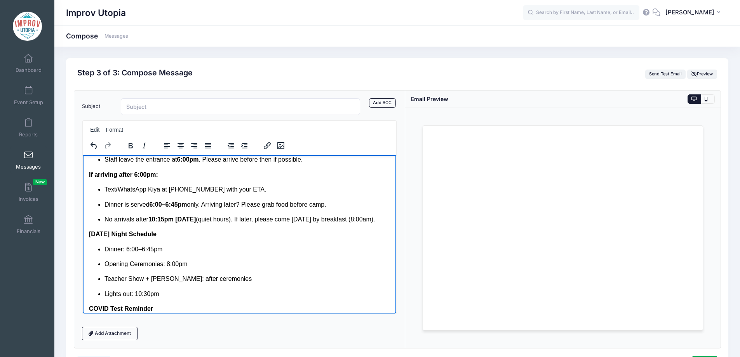
scroll to position [91, 0]
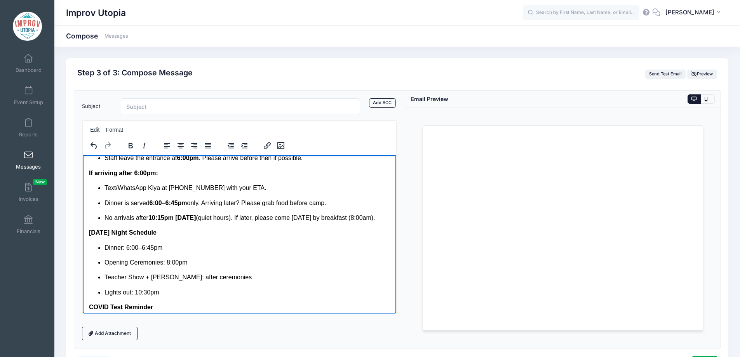
drag, startPoint x: 277, startPoint y: 195, endPoint x: 331, endPoint y: 192, distance: 53.7
click at [331, 199] on p "Dinner is served 6:00–6:45pm only. Arriving later? Please grab food before camp." at bounding box center [247, 203] width 286 height 9
click at [279, 199] on p "Dinner is served 6:00–6:45pm only. Arriving later? Please grab sinner on the wa…" at bounding box center [247, 203] width 286 height 9
click at [252, 229] on body "Hello Campers! Camp is just a few days away! We can't wait to see you all on Fr…" at bounding box center [240, 256] width 302 height 372
click at [217, 231] on body "Hello Campers! Camp is just a few days away! We can't wait to see you all on Fr…" at bounding box center [240, 256] width 302 height 372
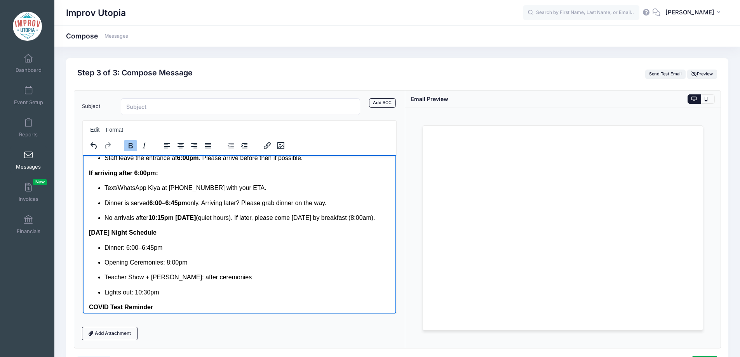
click at [248, 228] on p "Friday Night Schedule" at bounding box center [240, 232] width 302 height 9
click at [282, 230] on body "Hello Campers! Camp is just a few days away! We can't wait to see you all on Fr…" at bounding box center [240, 256] width 302 height 372
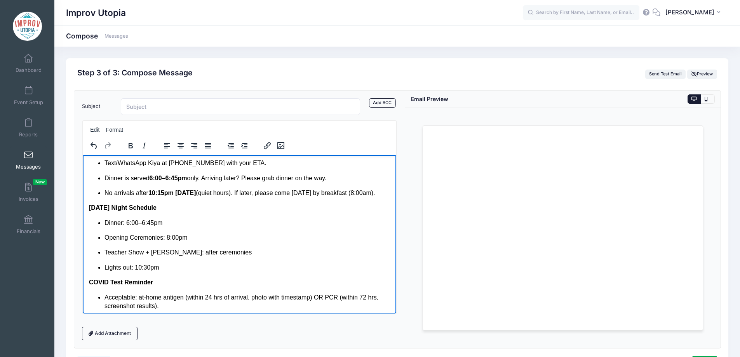
scroll to position [116, 0]
click at [179, 263] on p "Lights out: 10:30pm" at bounding box center [247, 267] width 286 height 9
click at [103, 259] on ul "Dinner: 6:00–6:45pm Opening Ceremonies: 8:00pm Teacher Show + Cabin Camaraderie…" at bounding box center [240, 245] width 302 height 54
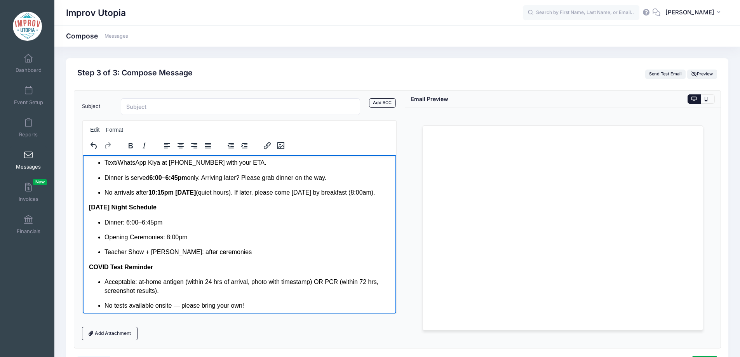
click at [103, 246] on ul "Dinner: 6:00–6:45pm Opening Ceremonies: 8:00pm Teacher Show + Cabin Camaraderie…" at bounding box center [240, 237] width 302 height 38
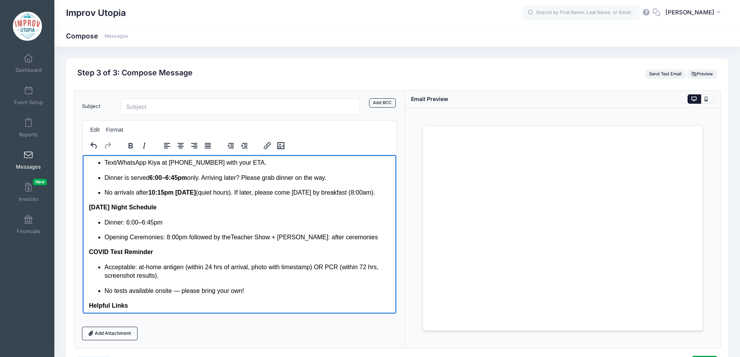
click at [188, 249] on body "Hello Campers! Camp is just a few days away! We can't wait to see you all on Fr…" at bounding box center [240, 216] width 302 height 342
click at [203, 248] on p "COVID Test Reminder" at bounding box center [240, 252] width 302 height 9
click at [152, 204] on strong "Friday Night Schedule" at bounding box center [123, 207] width 68 height 7
click at [382, 233] on p "Opening Ceremonies: 8:00pm followed by the Teacher Show + Cabin Camaraderie: af…" at bounding box center [247, 237] width 286 height 9
click at [329, 233] on p "Opening Ceremonies: 8:00pm followed by the Teacher Show + Cabin Camaraderie: af…" at bounding box center [247, 237] width 286 height 9
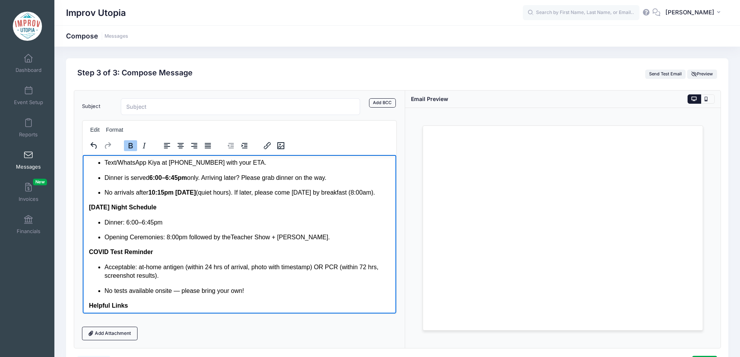
click at [306, 248] on p "COVID Test Reminder" at bounding box center [240, 252] width 302 height 9
click at [274, 233] on p "Opening Ceremonies: 8:00pm followed by the Teacher Show + Cabin Camaraderie." at bounding box center [247, 237] width 286 height 9
click at [157, 204] on body "Hello Campers! Camp is just a few days away! We can't wait to see you all on Fr…" at bounding box center [240, 216] width 302 height 342
click at [156, 203] on p "Friday Night Schedule" at bounding box center [240, 207] width 302 height 9
click at [159, 218] on p "Dinner: 6:00–6:45pm" at bounding box center [247, 222] width 286 height 9
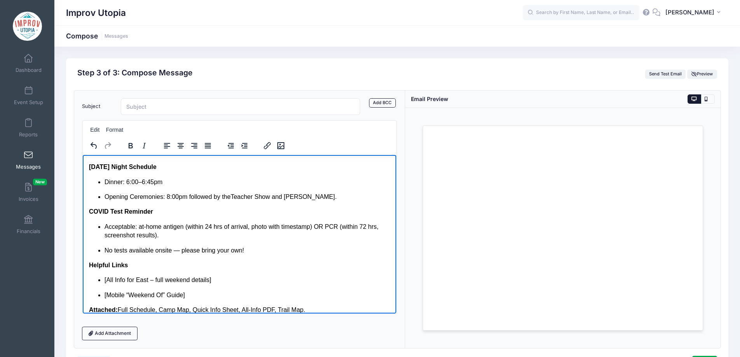
scroll to position [159, 0]
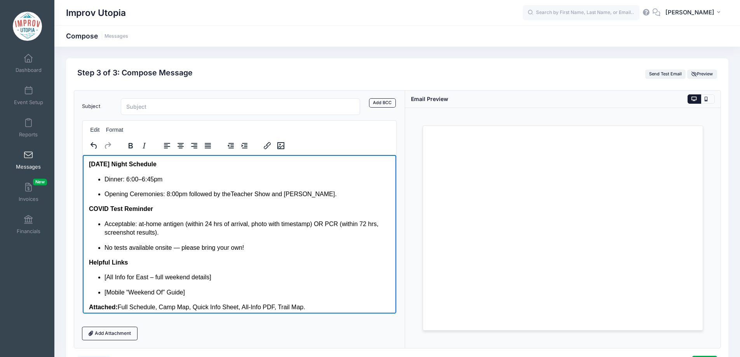
click at [188, 225] on p "Acceptable: at-home antigen (within 24 hrs of arrival, photo with timestamp) OR…" at bounding box center [247, 228] width 286 height 17
click at [225, 225] on p "Acceptable: at-home antigen (within 24 hrs of arrival, photo with timestamp) OR…" at bounding box center [247, 228] width 286 height 17
click at [259, 224] on p "Acceptable: at-home antigen (within 24 hrs of arrival, photo with timestamp) OR…" at bounding box center [247, 228] width 286 height 17
drag, startPoint x: 251, startPoint y: 215, endPoint x: 305, endPoint y: 216, distance: 53.6
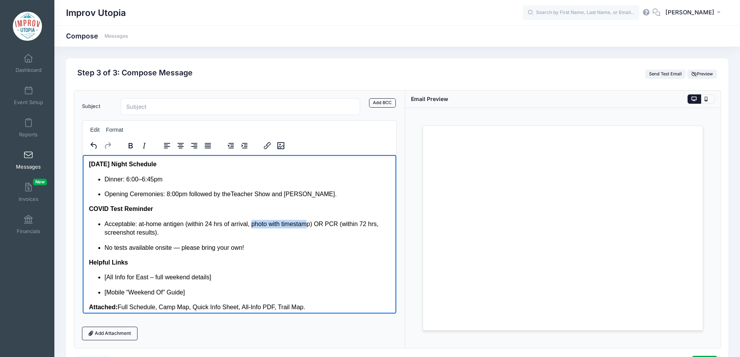
click at [305, 220] on p "Acceptable: at-home antigen (within 24 hrs of arrival, photo with timestamp) OR…" at bounding box center [247, 228] width 286 height 17
click at [251, 220] on p "Acceptable: at-home antigen (within 24 hrs of arrival, photo with timestamp) OR…" at bounding box center [247, 228] width 286 height 17
click at [329, 220] on p "Acceptable: at-home antigen (within 24 hrs of arrival, take a photo with timest…" at bounding box center [247, 228] width 286 height 17
click at [347, 220] on p "Acceptable: at-home antigen (within 24 hrs of arrival, take a photo with timest…" at bounding box center [247, 228] width 286 height 17
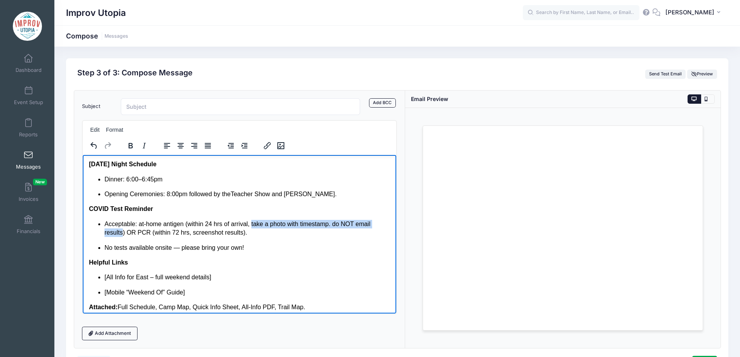
drag, startPoint x: 251, startPoint y: 216, endPoint x: 122, endPoint y: 225, distance: 129.0
click at [122, 225] on p "Acceptable: at-home antigen (within 24 hrs of arrival, take a photo with timest…" at bounding box center [247, 228] width 286 height 17
click at [339, 220] on strong "take a photo with timestamp. do NOT email results" at bounding box center [240, 227] width 272 height 15
click at [299, 230] on ul "Acceptable: at-home antigen (within 24 hrs of arrival, take a photo with timest…" at bounding box center [240, 236] width 302 height 32
click at [297, 229] on ul "Acceptable: at-home antigen (within 24 hrs of arrival, take a photo with timest…" at bounding box center [240, 236] width 302 height 32
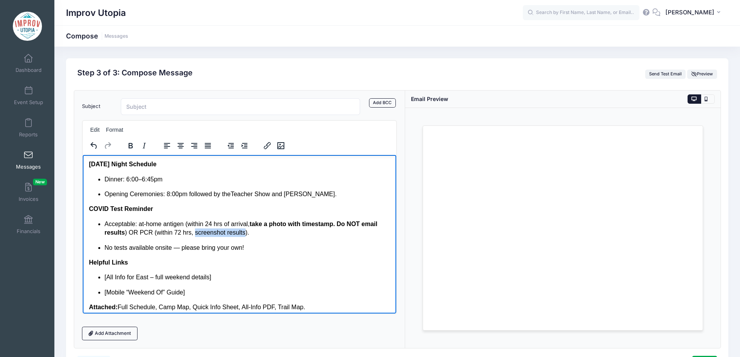
drag, startPoint x: 190, startPoint y: 225, endPoint x: 238, endPoint y: 222, distance: 47.5
click at [238, 222] on p "Acceptable: at-home antigen (within 24 hrs of arrival, take a photo with timest…" at bounding box center [247, 228] width 286 height 17
click at [272, 243] on p "No tests available onsite — please bring your own!" at bounding box center [247, 247] width 286 height 9
click at [178, 243] on p "No tests available onsite — please bring your own!" at bounding box center [247, 247] width 286 height 9
click at [257, 243] on p "No tests available onsite - please bring your own!" at bounding box center [247, 247] width 286 height 9
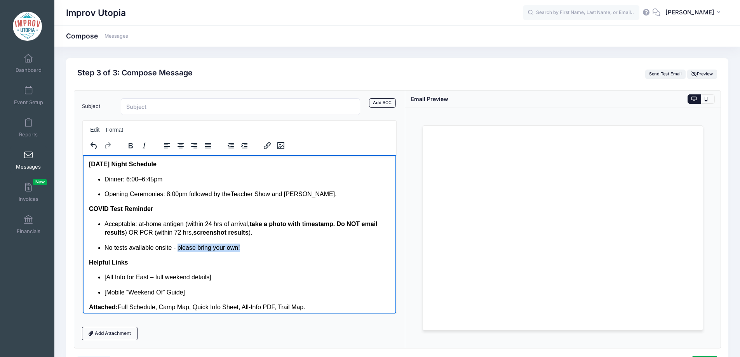
click at [177, 243] on p "No tests available onsite - please bring your own!" at bounding box center [247, 247] width 286 height 9
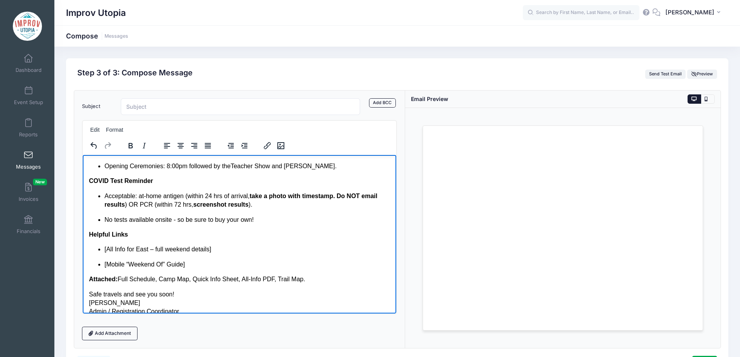
click at [219, 260] on p "[Mobile “Weekend Of” Guide]" at bounding box center [247, 264] width 286 height 9
click at [219, 245] on p "[All Info for East – full weekend details]" at bounding box center [247, 249] width 286 height 9
click at [107, 245] on p "[All Info for East – full weekend details" at bounding box center [247, 249] width 286 height 9
click at [106, 260] on p "[Mobile “Weekend Of” Guide]" at bounding box center [247, 264] width 286 height 9
click at [193, 260] on p "Mobile “Weekend Of” Guide]" at bounding box center [247, 264] width 286 height 9
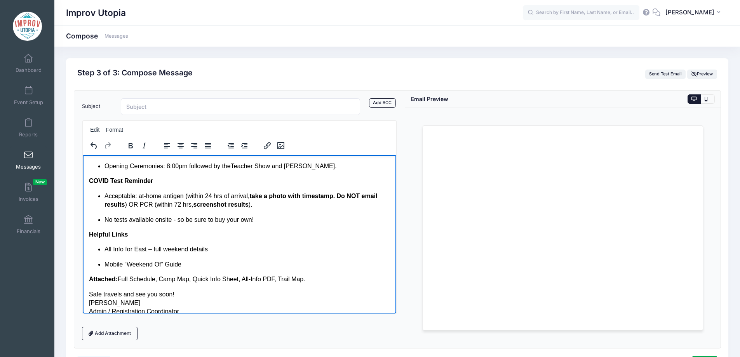
click at [114, 260] on p "Mobile “Weekend Of” Guide" at bounding box center [247, 264] width 286 height 9
click at [186, 260] on p "Mobile “Weekend Of” Guide" at bounding box center [247, 264] width 286 height 9
click at [114, 276] on strong "Attached:" at bounding box center [103, 279] width 29 height 7
click at [169, 275] on p "Attached to this email : Full Schedule, Camp Map, Quick Info Sheet, All-Info PD…" at bounding box center [240, 279] width 302 height 9
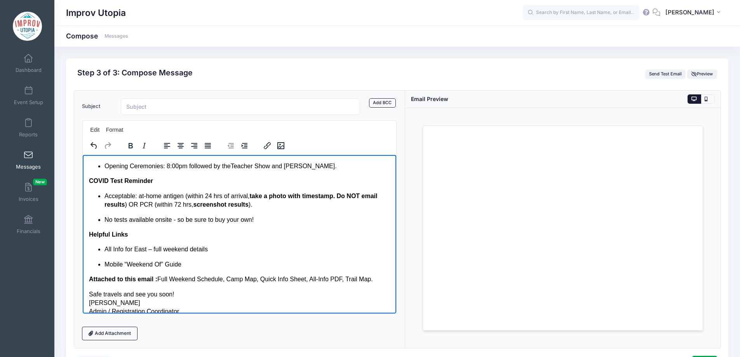
click at [370, 275] on p "Attached to this email : Full Weekend Schedule, Camp Map, Quick Info Sheet, All…" at bounding box center [240, 279] width 302 height 9
click at [343, 275] on p "Attached to this email : Full Weekend Schedule, Camp Map, Quick Info Sheet, All…" at bounding box center [240, 279] width 302 height 9
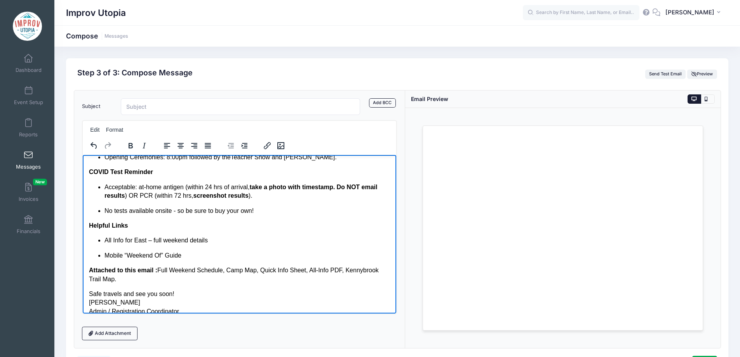
click at [185, 290] on p "Safe travels and see you soon! Sofya Piro Admin / Registration Coordinator" at bounding box center [240, 303] width 302 height 26
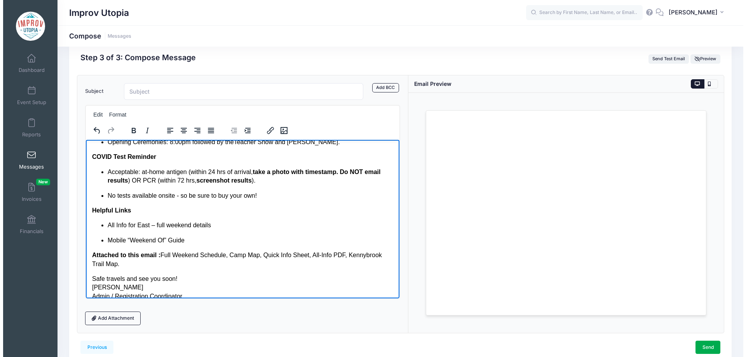
scroll to position [16, 0]
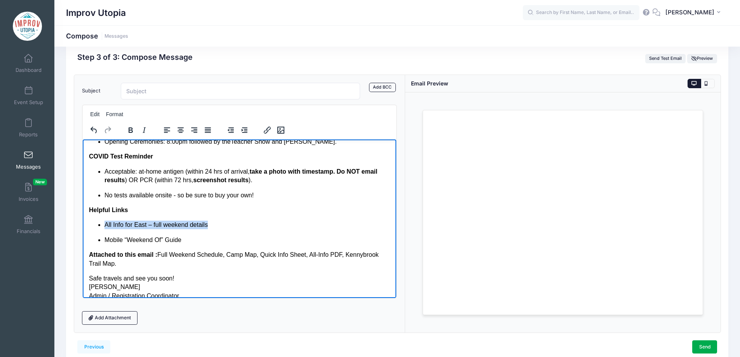
drag, startPoint x: 105, startPoint y: 215, endPoint x: 220, endPoint y: 215, distance: 115.4
click at [220, 220] on p "All Info for East – full weekend details" at bounding box center [247, 224] width 286 height 9
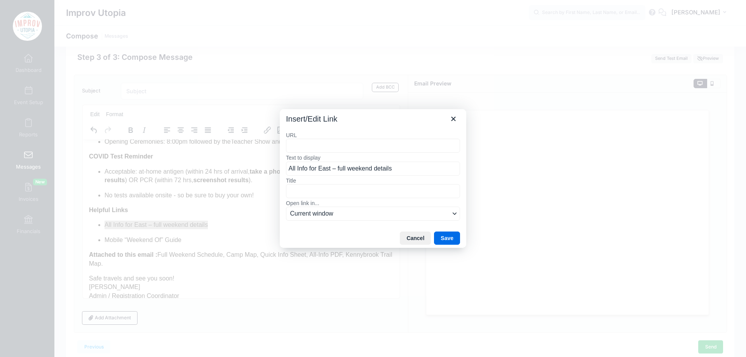
type input "https://docs.google.com/document/d/1Co-5BROtoEo9xWU9T-LpdJmjjBkt2ol3CZhqLtoEiVo…"
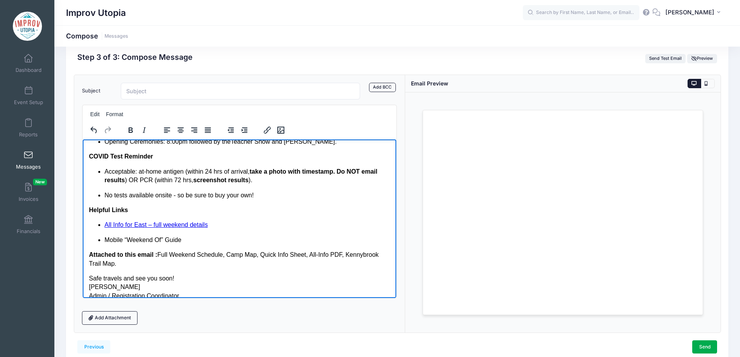
click at [180, 236] on p "Mobile “Weekend Of” Guide" at bounding box center [247, 240] width 286 height 9
click at [103, 232] on ul "All Info for East – full weekend details Mobile “Weekend Of” Guide" at bounding box center [240, 232] width 302 height 24
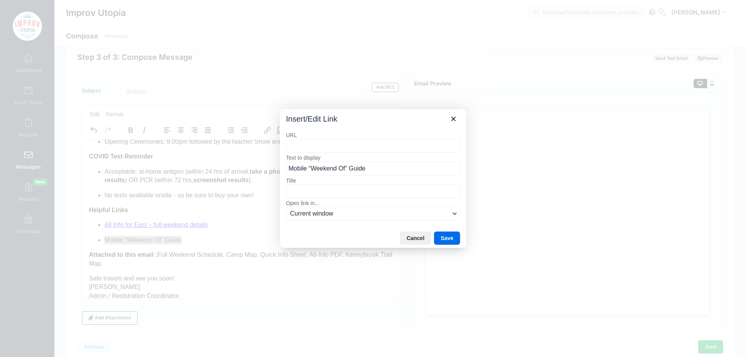
type input "https://improvutopia.org/allinfoeast"
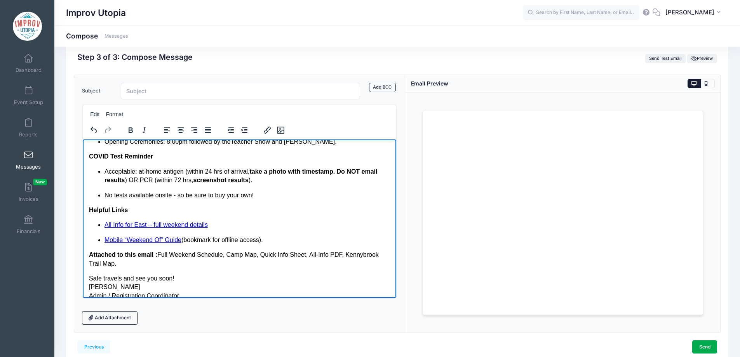
click at [185, 236] on p "Mobile “Weekend Of” Guide (bookmark for offline access)." at bounding box center [247, 240] width 286 height 9
click at [209, 274] on p "Safe travels and see you soon! Sofya Piro Admin / Registration Coordinator" at bounding box center [240, 287] width 302 height 26
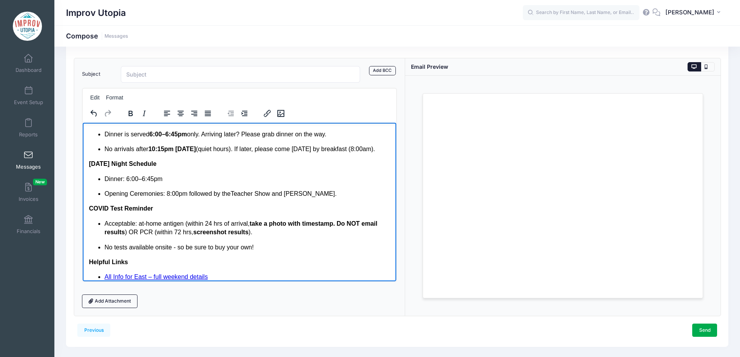
scroll to position [127, 0]
click at [282, 243] on p "No tests available onsite - so be sure to buy your own!" at bounding box center [247, 247] width 286 height 9
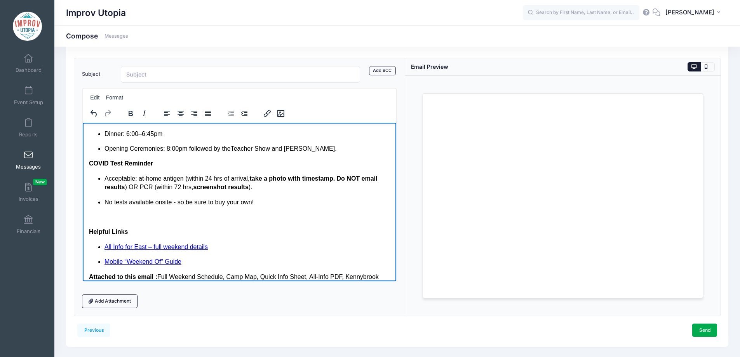
scroll to position [173, 0]
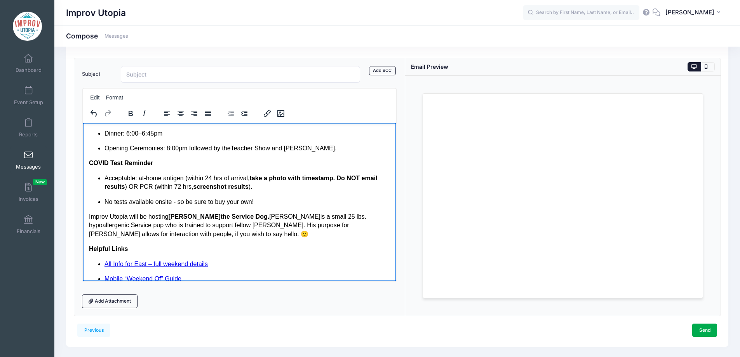
click at [89, 212] on p "Improv Utopia will be hosting Murphy the Service Dog. Murphy is a small 25 lbs.…" at bounding box center [240, 225] width 302 height 26
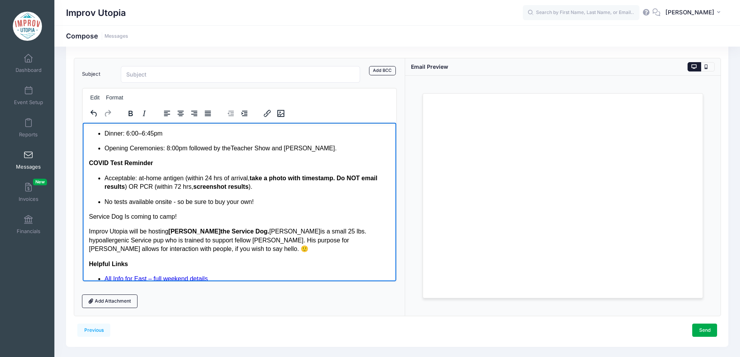
click at [124, 212] on p "Service Dog Is coming to camp!" at bounding box center [240, 216] width 302 height 9
click at [184, 212] on p "Service Dog is coming to camp!" at bounding box center [240, 216] width 302 height 9
click at [89, 212] on p "Service Dog is coming to camp!" at bounding box center [240, 216] width 302 height 9
click at [229, 244] on p "Improv Utopia will be hosting Murphy the Service Dog. Murphy is a small 25 lbs.…" at bounding box center [240, 240] width 302 height 26
click at [90, 213] on strong "Service Dog is coming to camp!" at bounding box center [136, 216] width 94 height 7
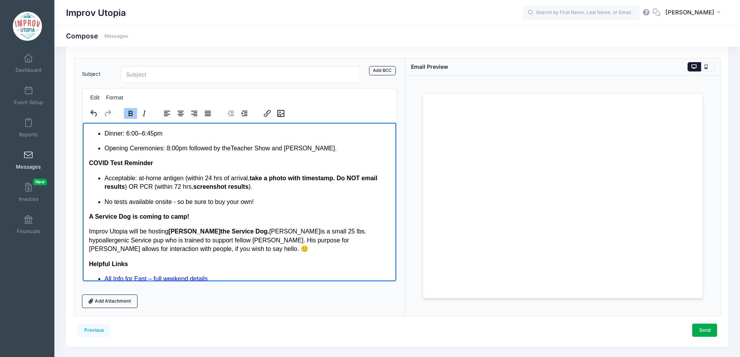
click at [205, 212] on p "A Service Dog is coming to camp!" at bounding box center [240, 216] width 302 height 9
click at [260, 236] on p "Improv Utopia will be hosting Murphy the Service Dog. Murphy is a small 25 lbs.…" at bounding box center [240, 240] width 302 height 26
click at [276, 241] on p "Improv Utopia will be hosting Murphy the Service Dog. Murphy is a small 25 lbs.…" at bounding box center [240, 240] width 302 height 26
click at [235, 241] on p "Improv Utopia will be hosting Murphy the Service Dog. Murphy is a small 25 lbs.…" at bounding box center [240, 240] width 302 height 26
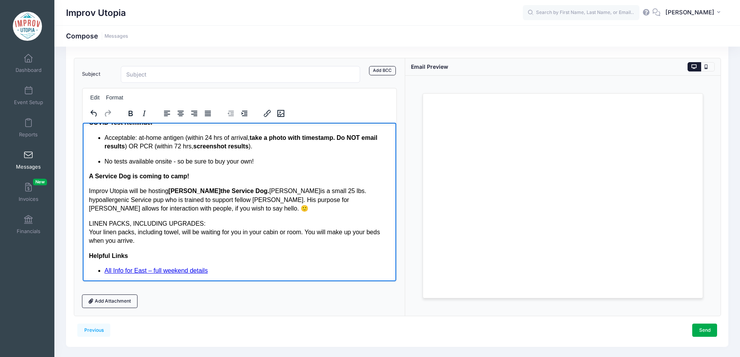
scroll to position [223, 0]
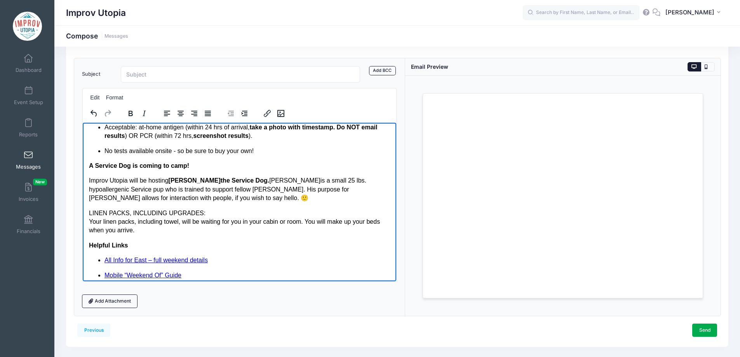
click at [199, 198] on body "Hello Campers! Camp is just a few days away! We can't wait to see you all on Fr…" at bounding box center [240, 120] width 302 height 430
click at [89, 209] on span "LINEN PACKS, INCLUDING UPGRADES:" at bounding box center [147, 212] width 117 height 7
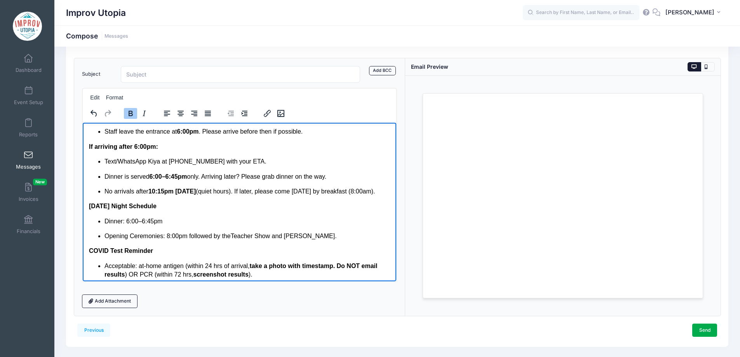
scroll to position [110, 0]
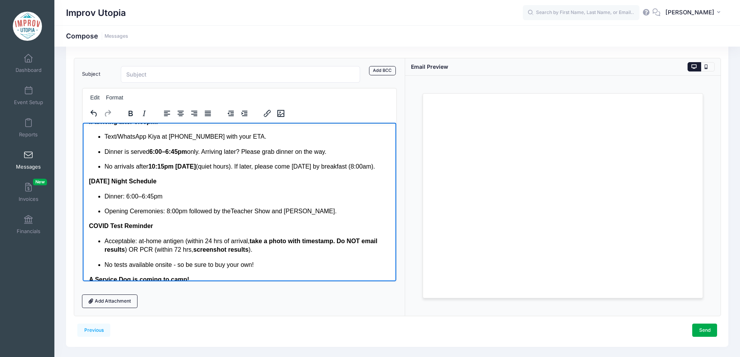
click at [173, 192] on p "Dinner: 6:00–6:45pm" at bounding box center [247, 196] width 286 height 9
click at [358, 207] on p "Opening Ceremonies: 8:00pm followed by the Teacher Show and Cabin Camaraderie." at bounding box center [247, 211] width 286 height 9
click at [89, 178] on strong "Friday Night Schedule" at bounding box center [123, 181] width 68 height 7
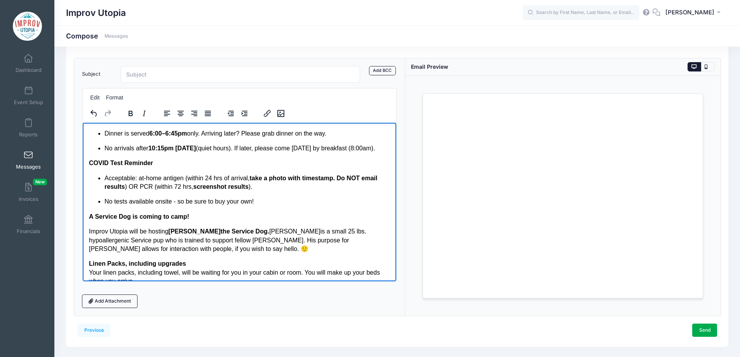
scroll to position [128, 0]
click at [198, 241] on p "Improv Utopia will be hosting Murphy the Service Dog. Murphy is a small 25 lbs.…" at bounding box center [240, 240] width 302 height 26
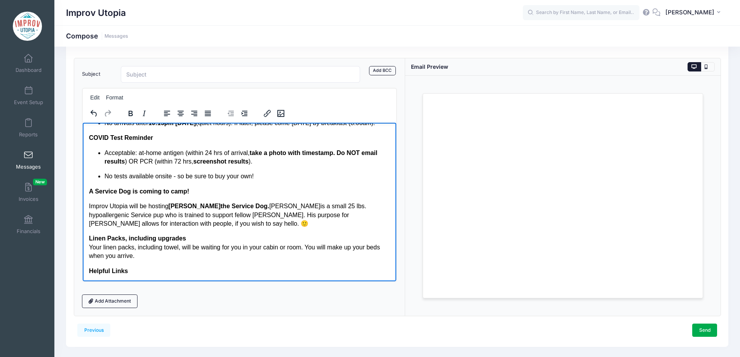
scroll to position [154, 0]
click at [92, 224] on body "Hello Campers! Camp is just a few days away! We can't wait to see you all on Fr…" at bounding box center [240, 168] width 302 height 386
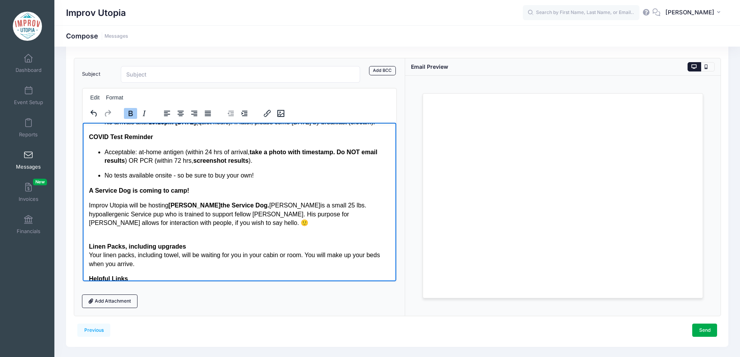
click at [89, 201] on p "Improv Utopia will be hosting Murphy the Service Dog. Murphy is a small 25 lbs.…" at bounding box center [240, 214] width 302 height 26
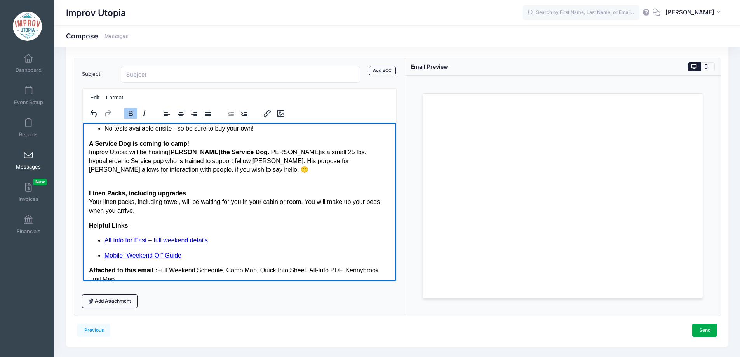
scroll to position [201, 0]
click at [181, 197] on div "Your linen packs, including towel, will be waiting for you in your cabin or roo…" at bounding box center [240, 205] width 302 height 17
click at [132, 197] on div "Your linen packs, including towel, will be waiting for you in your cabin or roo…" at bounding box center [240, 205] width 302 height 17
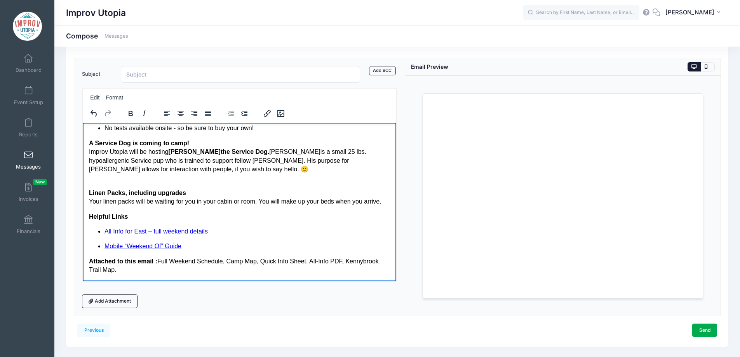
click at [163, 200] on div "Your linen packs will be waiting for you in your cabin or room. You will make u…" at bounding box center [240, 201] width 302 height 9
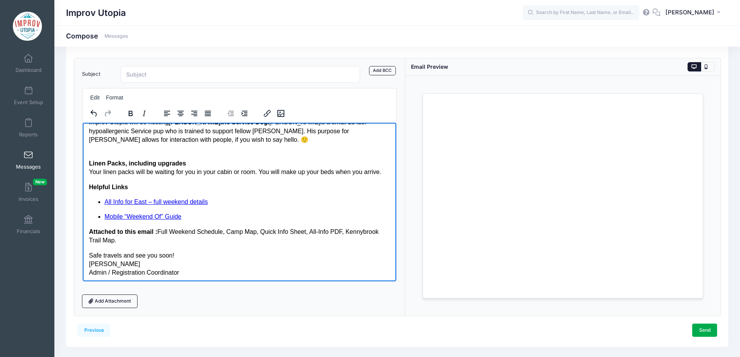
scroll to position [233, 0]
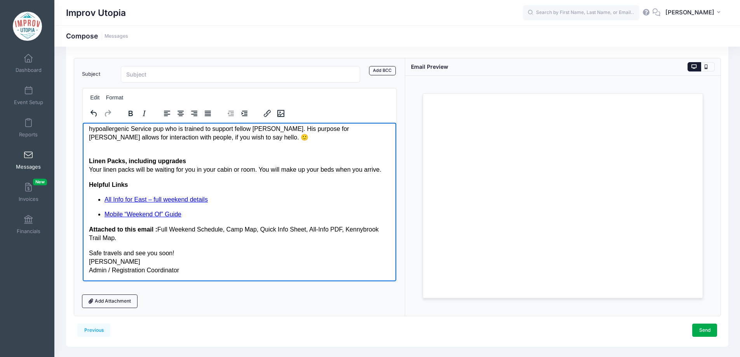
click at [89, 252] on p "Safe travels and see you soon! Sofya Piro Admin / Registration Coordinator" at bounding box center [240, 262] width 302 height 26
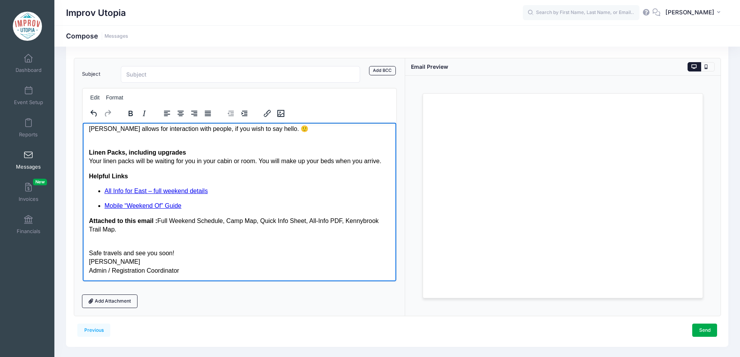
click at [201, 253] on p "Safe travels and see you soon! Sofya Piro Admin / Registration Coordinator" at bounding box center [240, 257] width 302 height 35
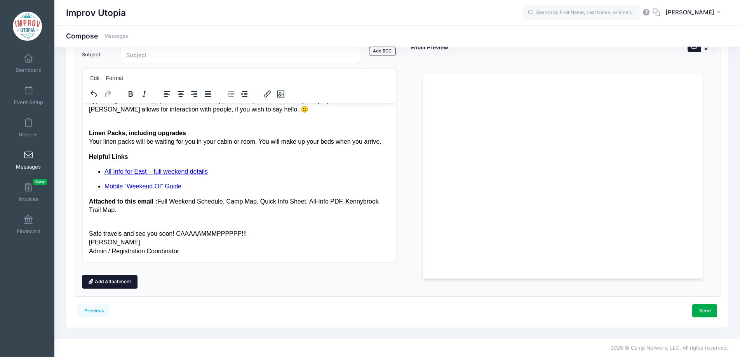
click at [123, 283] on link "Add Attachment" at bounding box center [110, 281] width 56 height 13
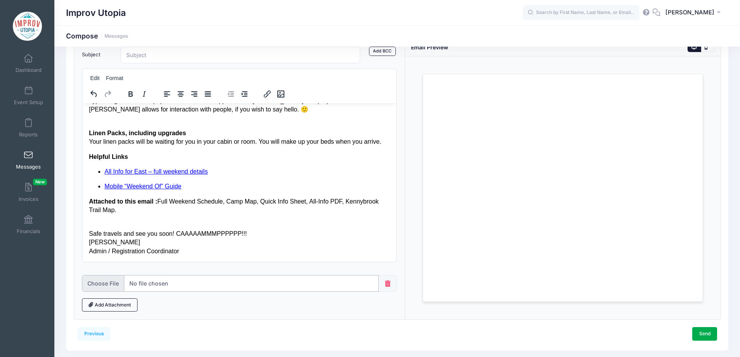
click at [108, 285] on input "file" at bounding box center [230, 283] width 297 height 17
type input "C:\fakepath\East 2025 Schedule_Final.pdf"
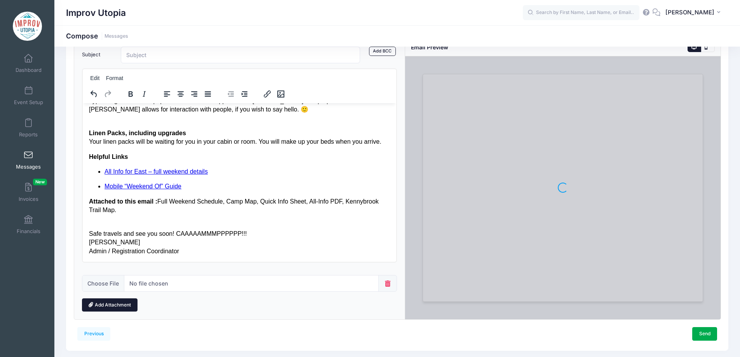
click at [122, 305] on link "Add Attachment" at bounding box center [110, 304] width 56 height 13
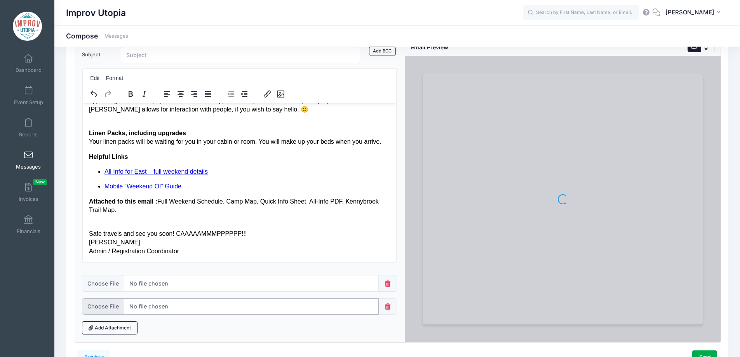
click at [106, 305] on input "file" at bounding box center [230, 306] width 297 height 17
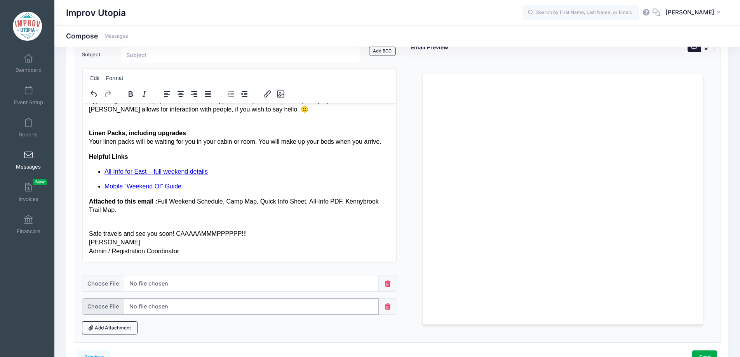
type input "C:\fakepath\East map 2025 v4.jpg"
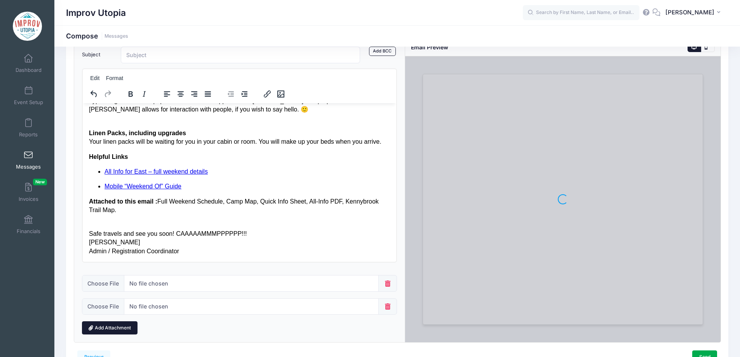
click at [120, 325] on link "Add Attachment" at bounding box center [110, 327] width 56 height 13
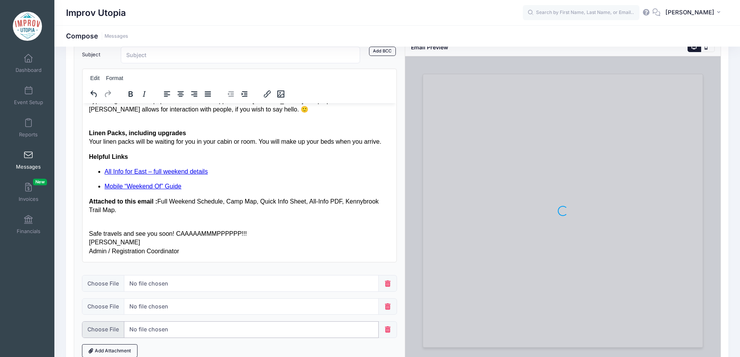
click at [114, 327] on input "file" at bounding box center [230, 329] width 297 height 17
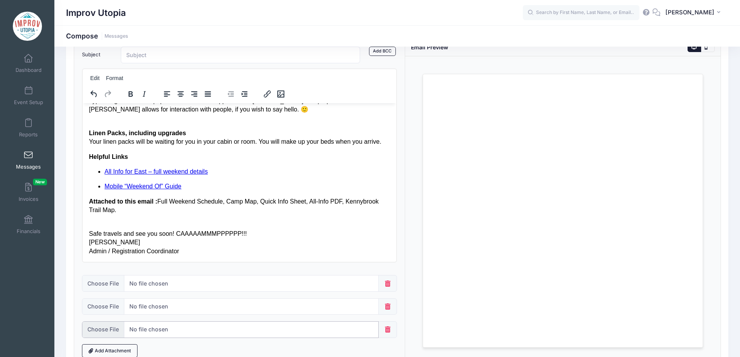
type input "C:\fakepath\East_Quick Sheet-Info2025.pdf"
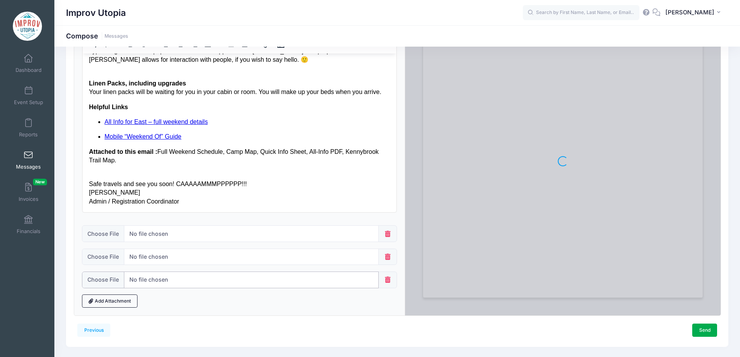
scroll to position [102, 0]
click at [120, 302] on link "Add Attachment" at bounding box center [110, 300] width 56 height 13
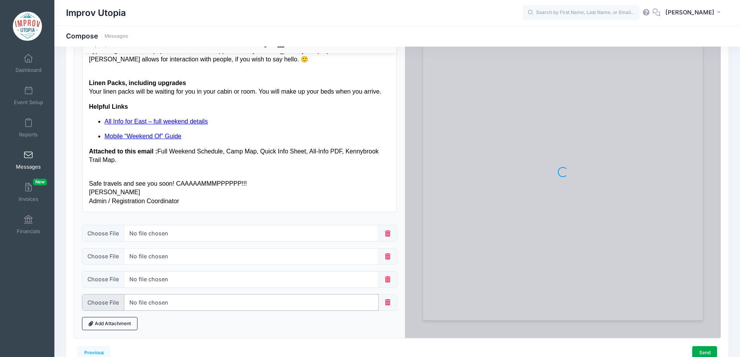
click at [120, 302] on input "file" at bounding box center [230, 302] width 297 height 17
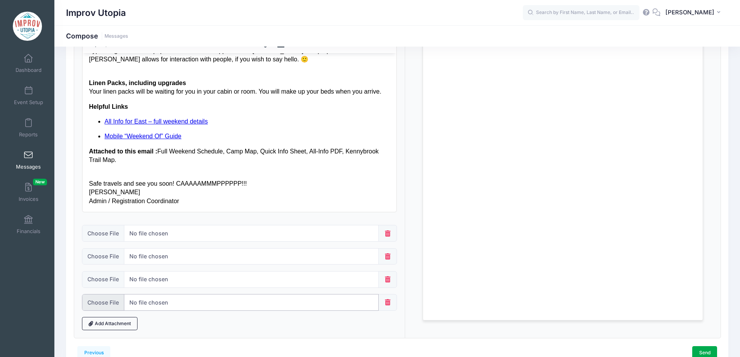
click at [105, 303] on input "file" at bounding box center [230, 302] width 297 height 17
type input "C:\fakepath\IMPROV UTOPIA EAST ALL INFO.pdf"
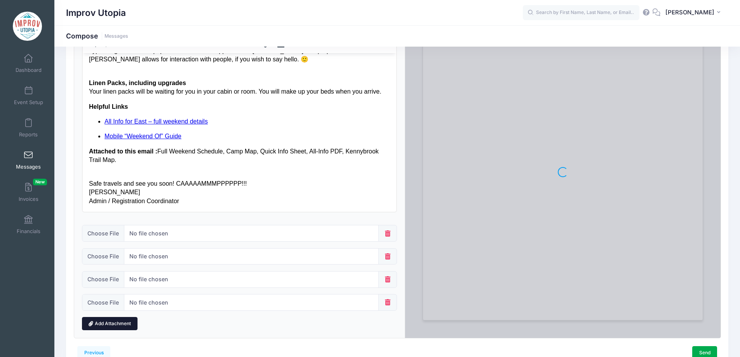
click at [116, 326] on link "Add Attachment" at bounding box center [110, 323] width 56 height 13
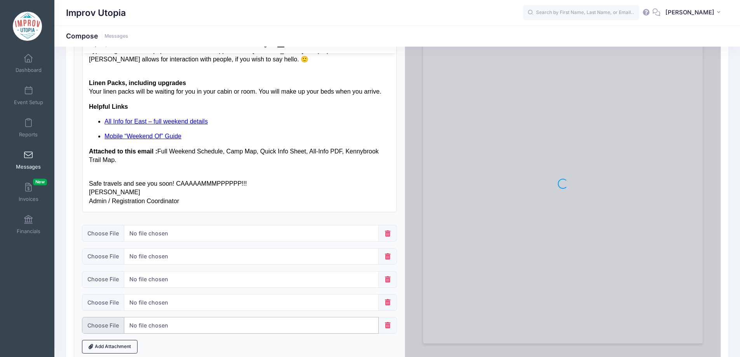
click at [115, 326] on input "file" at bounding box center [230, 325] width 297 height 17
type input "C:\fakepath\Camp Kennybrook Trail Map - Web.png"
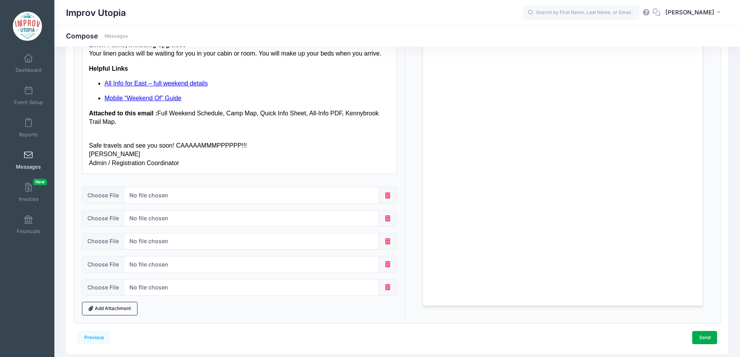
scroll to position [0, 0]
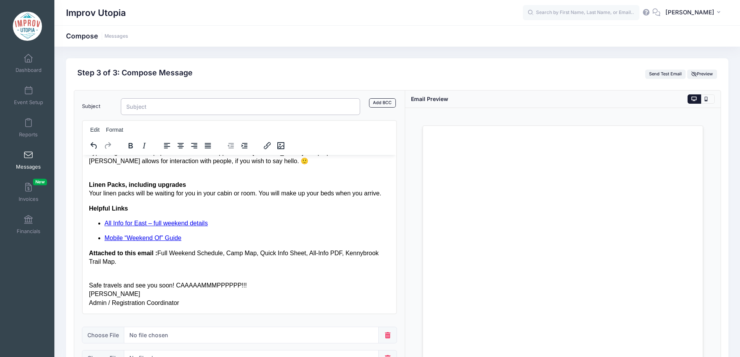
click at [181, 109] on input "Subject" at bounding box center [241, 106] width 240 height 17
paste input "Final Check-In Info for Camp! 🌲✨"
drag, startPoint x: 141, startPoint y: 107, endPoint x: 175, endPoint y: 105, distance: 34.3
click at [175, 105] on input "Final Check-In Info for Camp! 🌲✨" at bounding box center [241, 106] width 240 height 17
paste input "IU EAST Final Reminders"
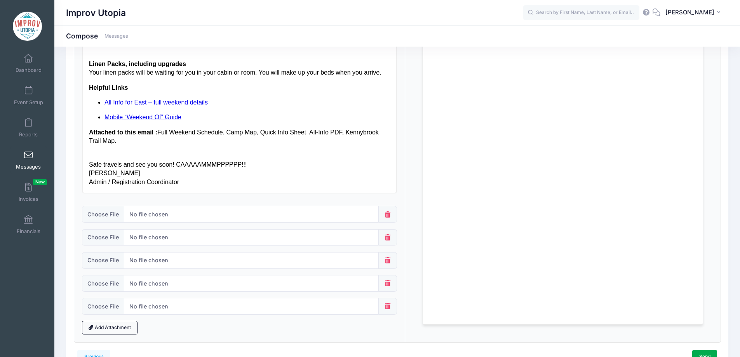
scroll to position [167, 0]
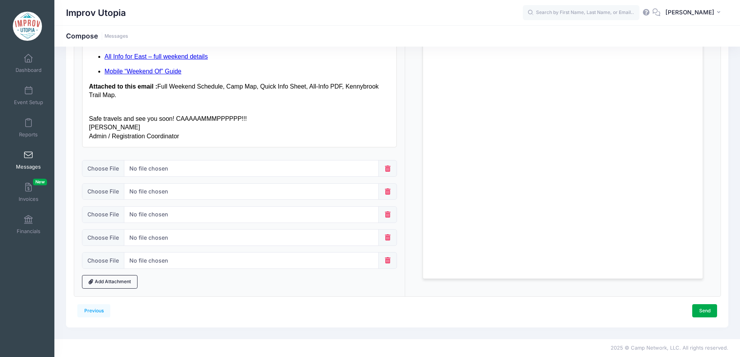
type input "IU EAST Final Reminders & Safe Travels!!"
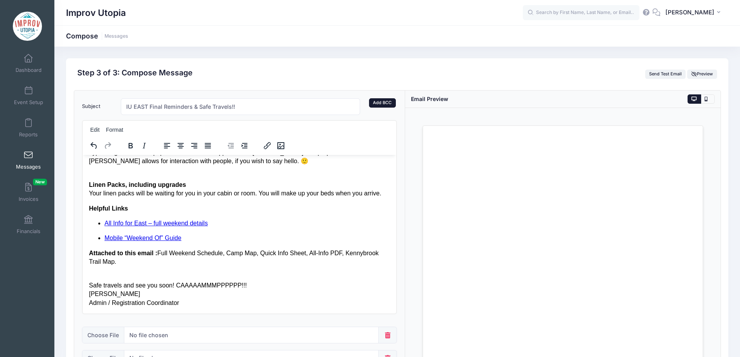
click at [386, 100] on link "Add BCC" at bounding box center [382, 102] width 27 height 9
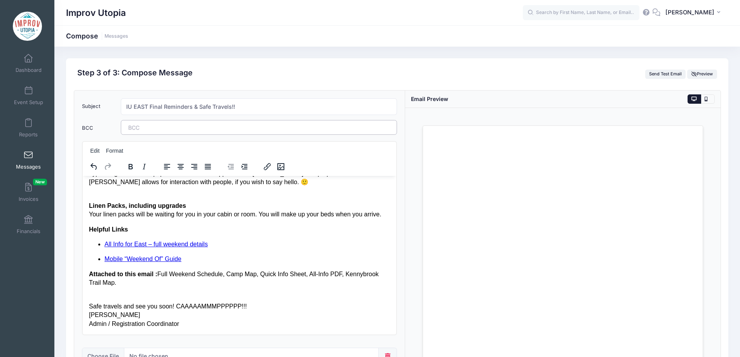
click at [179, 130] on tags "​" at bounding box center [259, 127] width 277 height 15
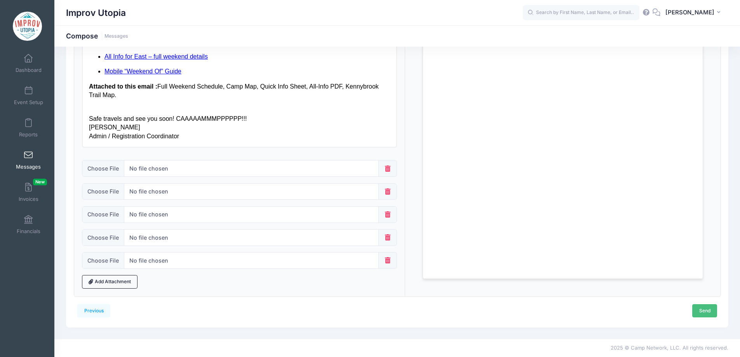
click at [705, 312] on link "Send" at bounding box center [705, 310] width 25 height 13
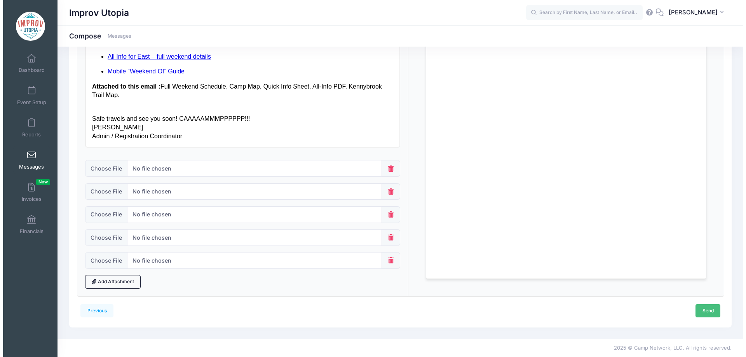
scroll to position [0, 0]
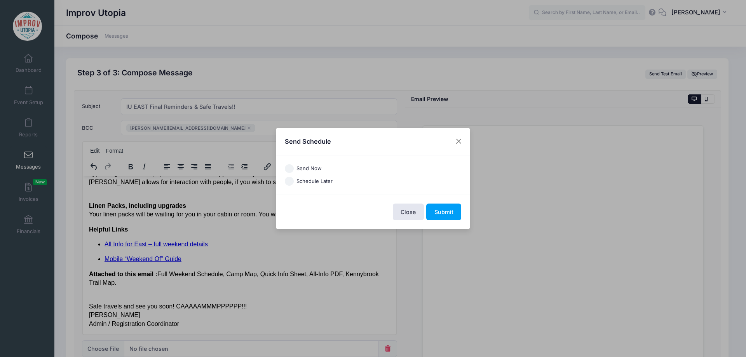
click at [314, 168] on label "Send Now" at bounding box center [309, 169] width 25 height 8
click at [294, 168] on input "Send Now" at bounding box center [289, 168] width 9 height 9
radio input "true"
click at [444, 209] on button "Submit" at bounding box center [443, 212] width 35 height 17
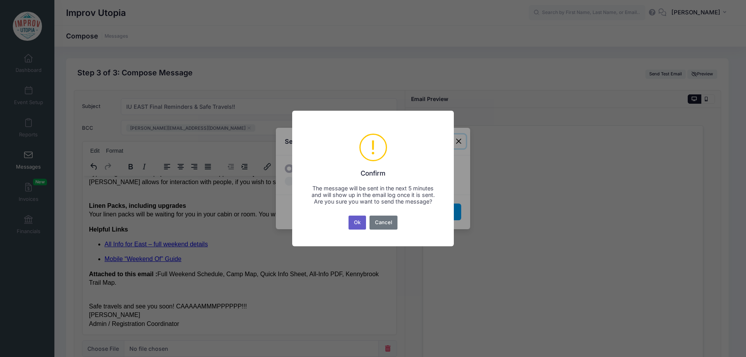
click at [355, 225] on button "Ok" at bounding box center [358, 223] width 18 height 14
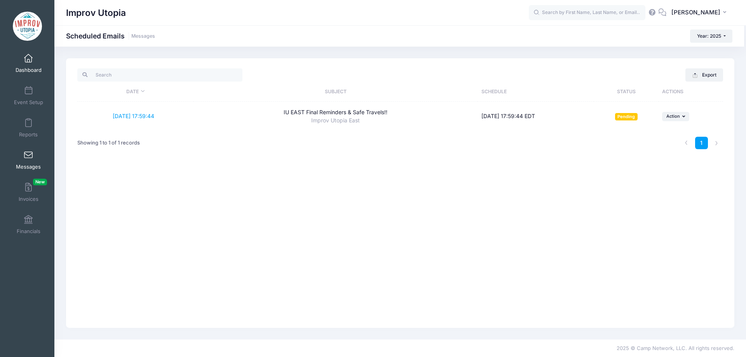
click at [27, 65] on link "Dashboard" at bounding box center [28, 63] width 37 height 27
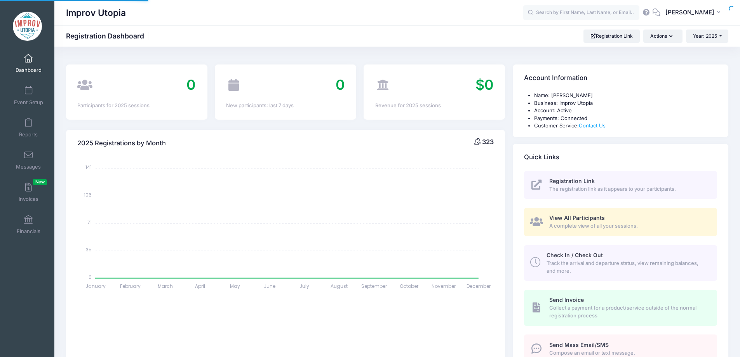
select select
